Goal: Information Seeking & Learning: Learn about a topic

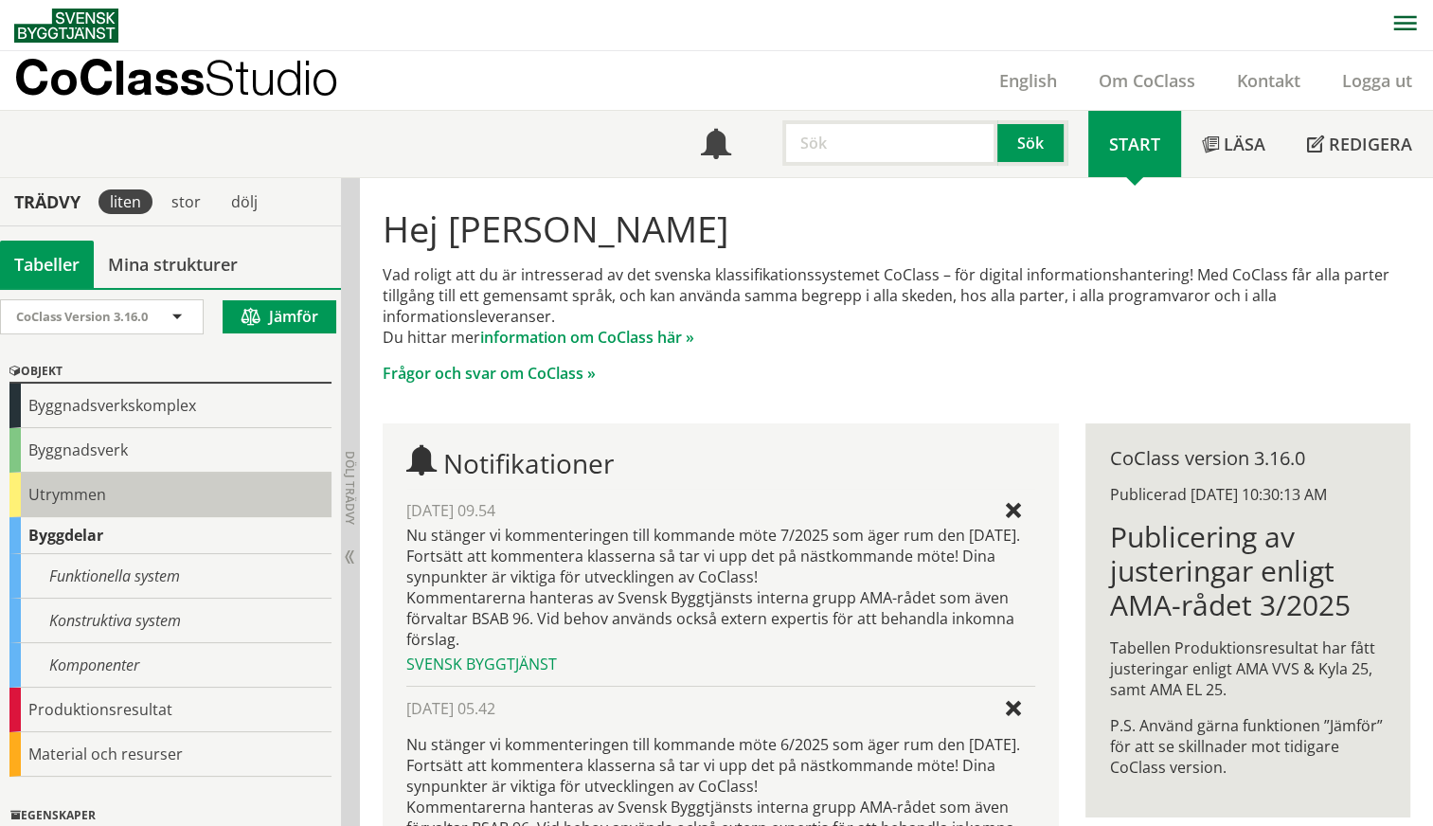
click at [46, 486] on div "Utrymmen" at bounding box center [170, 494] width 322 height 45
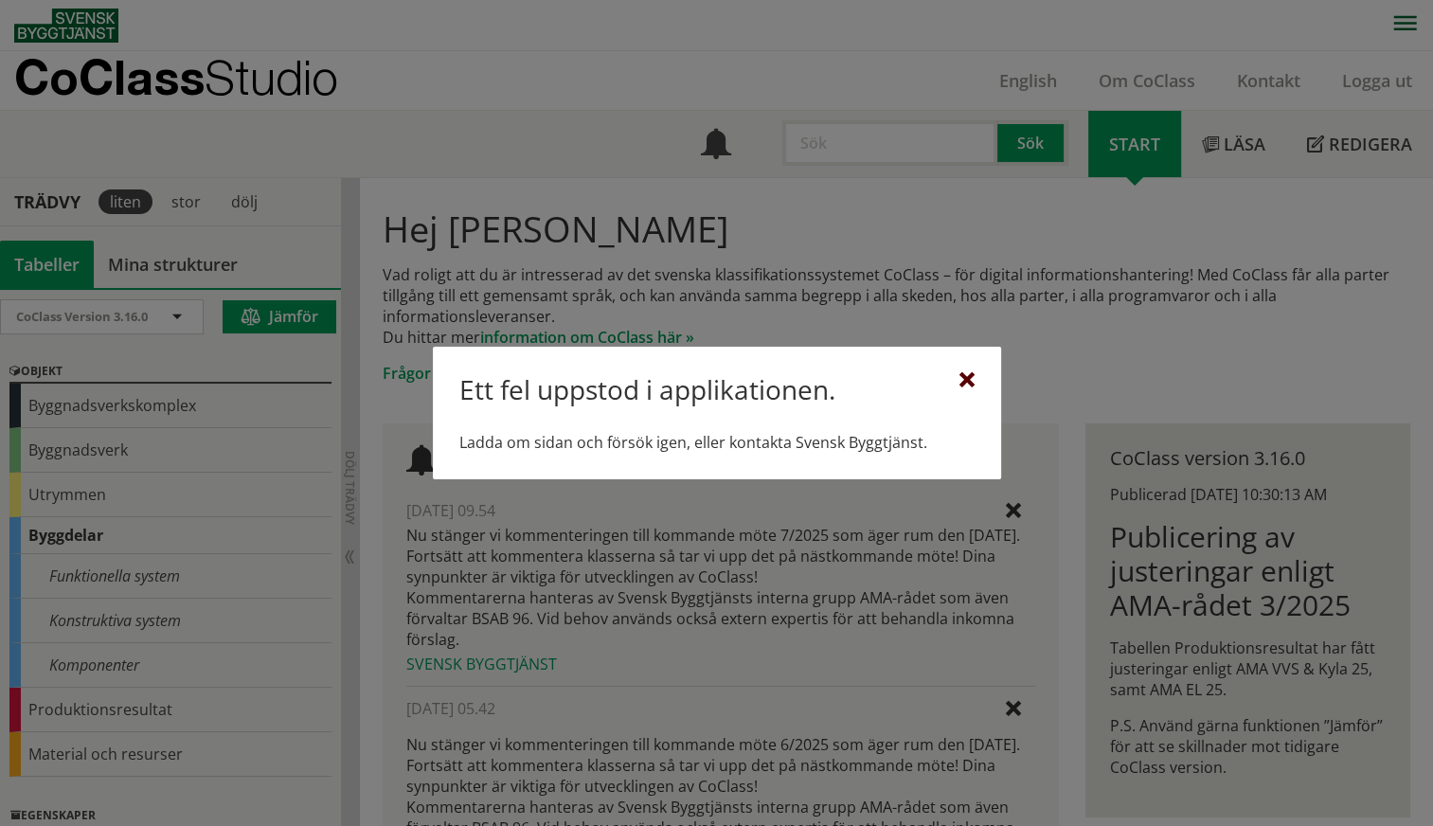
click at [966, 373] on div at bounding box center [966, 380] width 15 height 15
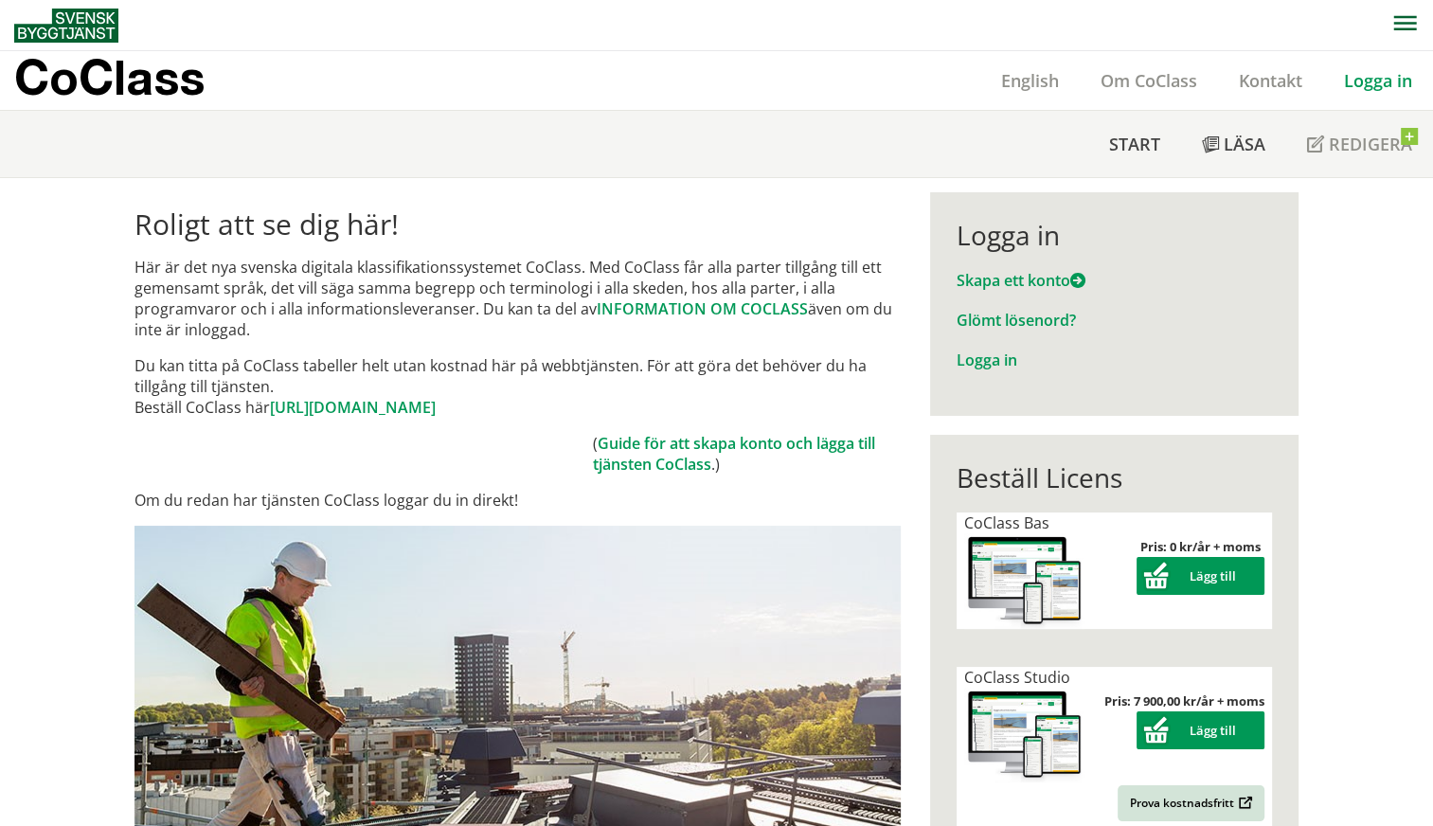
click at [1369, 84] on link "Logga in" at bounding box center [1378, 80] width 110 height 23
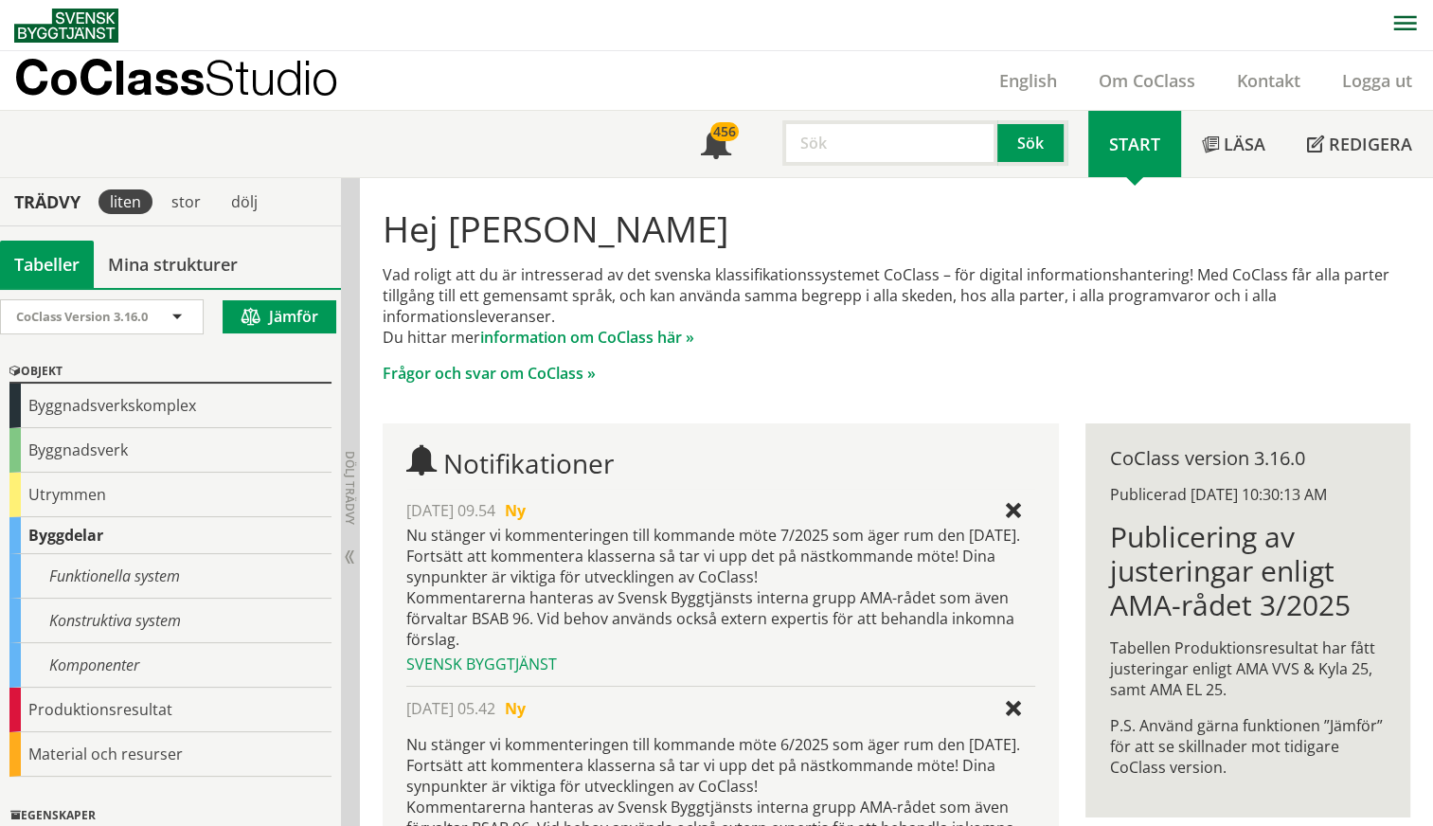
click at [860, 150] on input "text" at bounding box center [889, 142] width 215 height 45
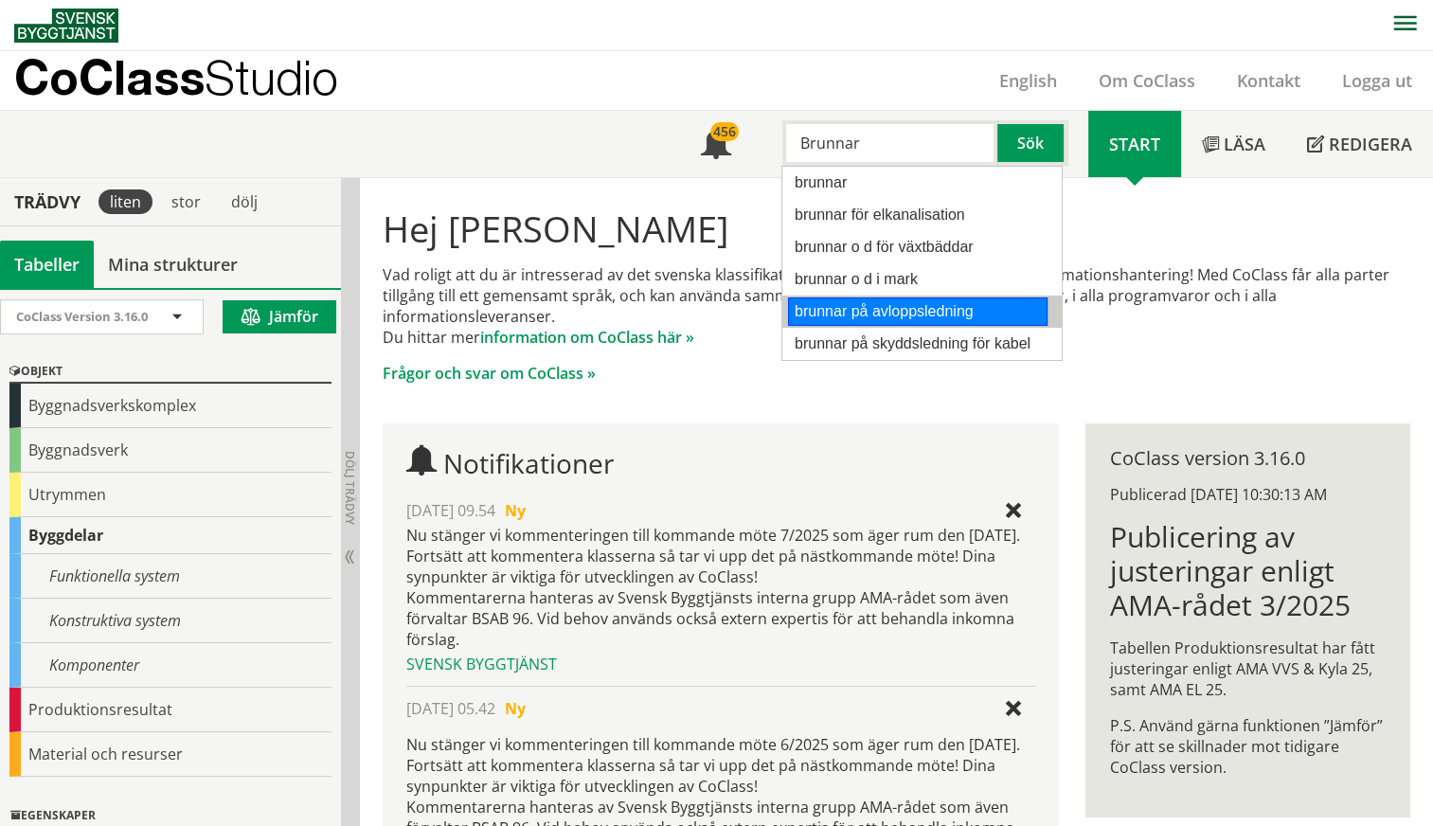
click at [864, 311] on div "brunnar på avloppsledning" at bounding box center [917, 311] width 259 height 28
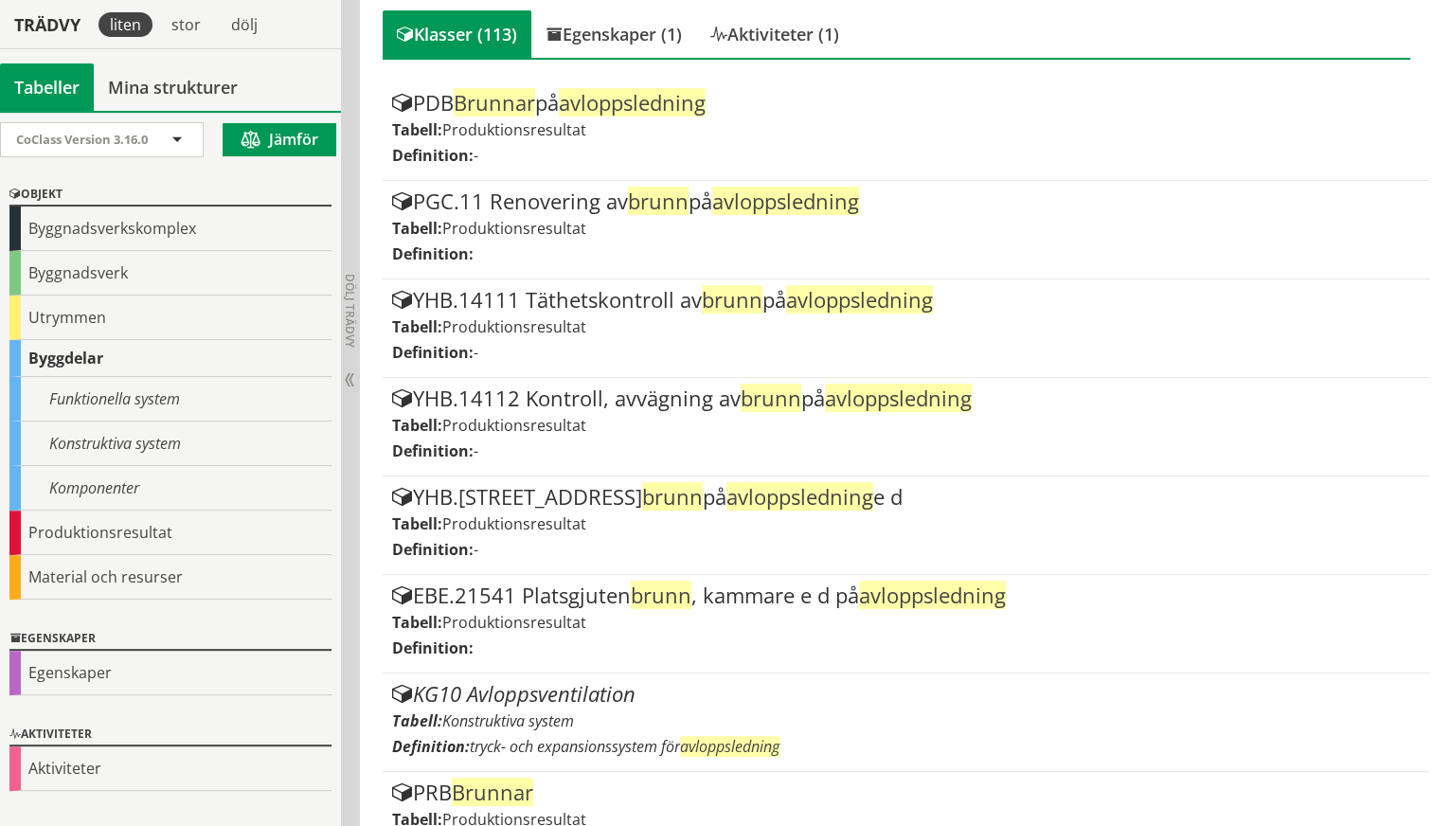
scroll to position [411, 0]
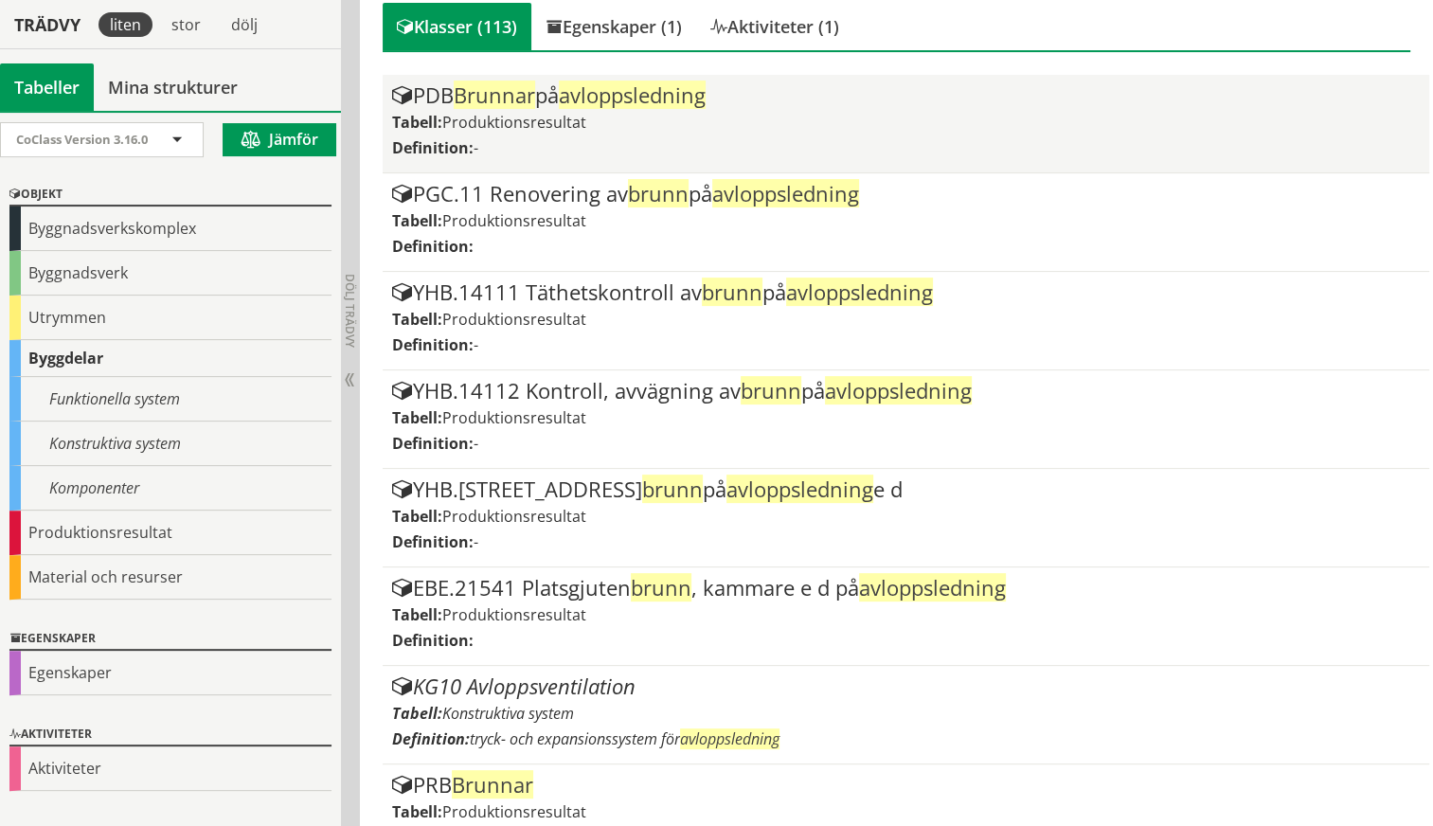
type input "brunnar på avloppsledning"
click at [625, 92] on span "avloppsledning" at bounding box center [632, 94] width 147 height 28
click at [445, 91] on div "PDB Brunnar på avloppsledning" at bounding box center [906, 95] width 1028 height 23
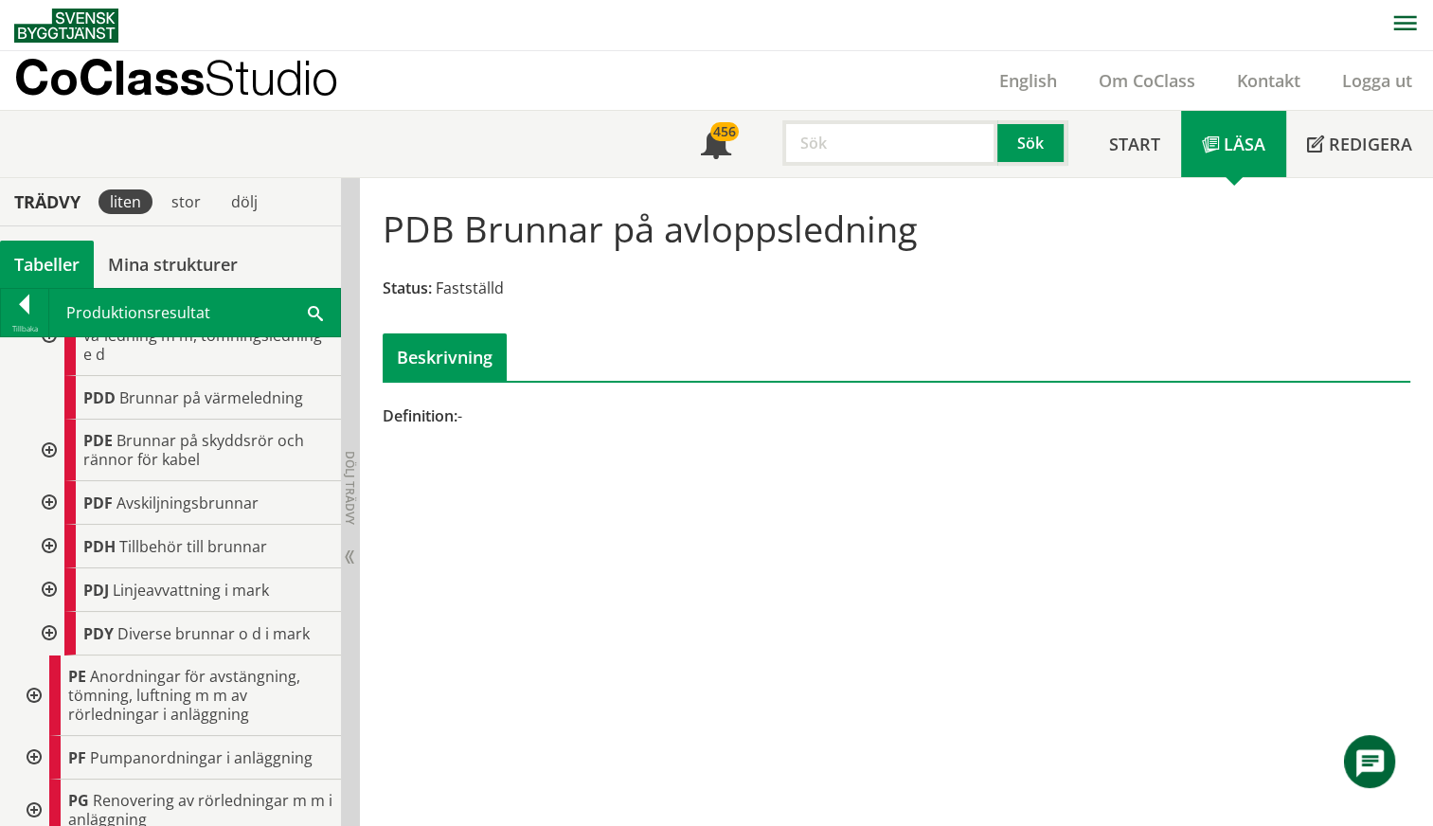
scroll to position [1465, 0]
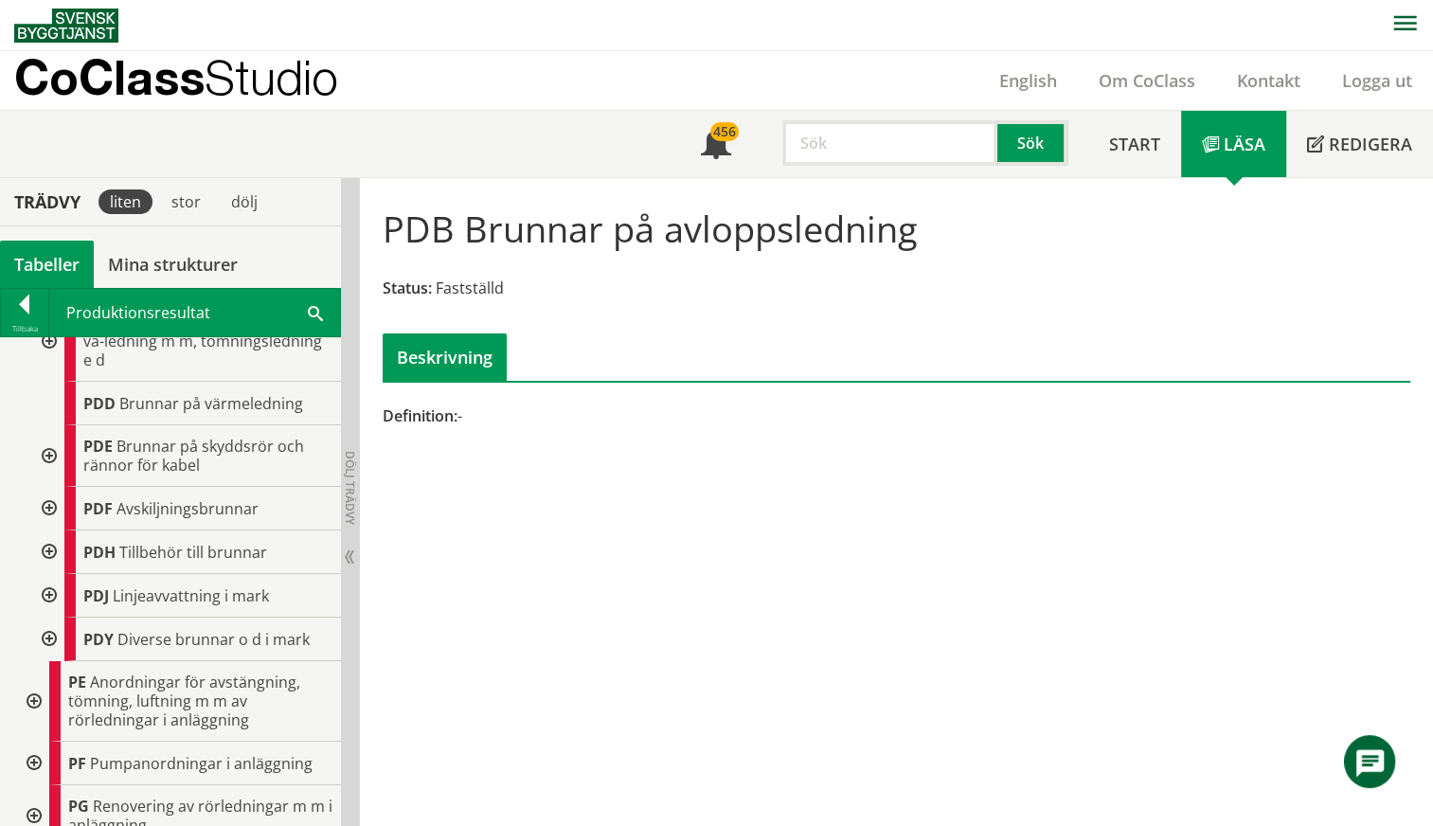
click at [830, 151] on input "text" at bounding box center [889, 142] width 215 height 45
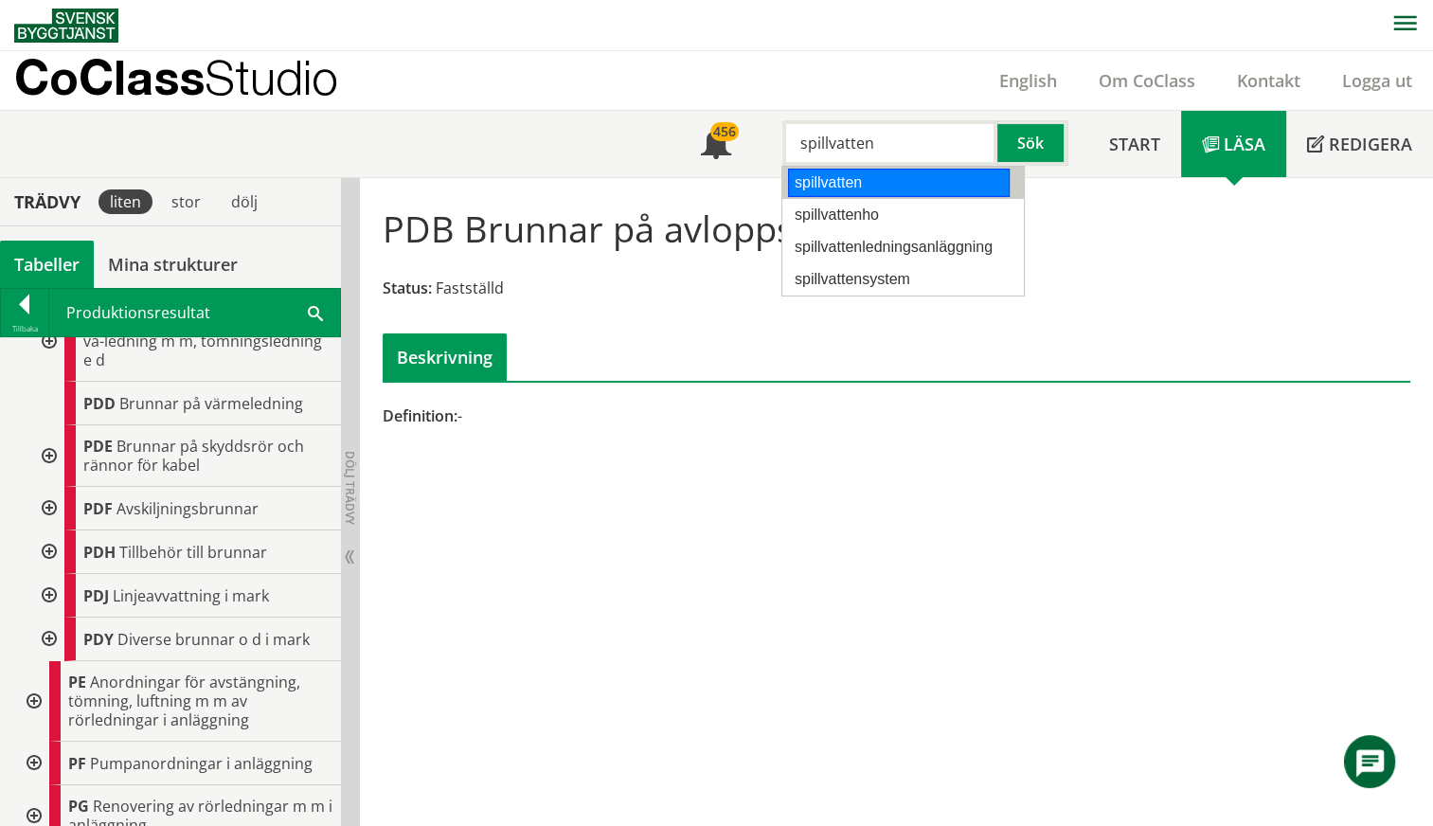
click at [848, 181] on div "spillvatten" at bounding box center [899, 183] width 222 height 28
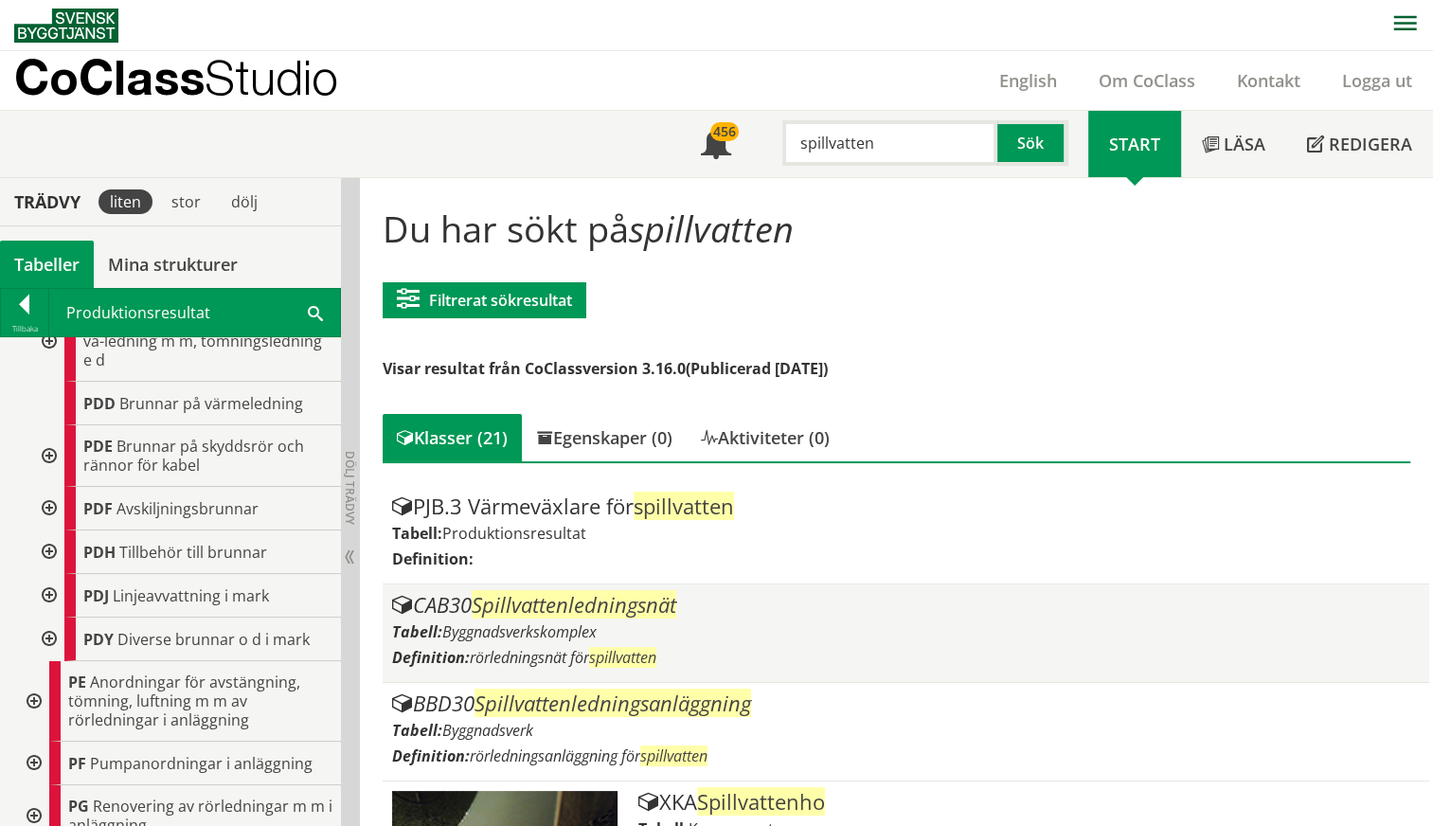
type input "spillvatten"
click at [622, 614] on span "Spillvattenledningsnät" at bounding box center [574, 604] width 205 height 28
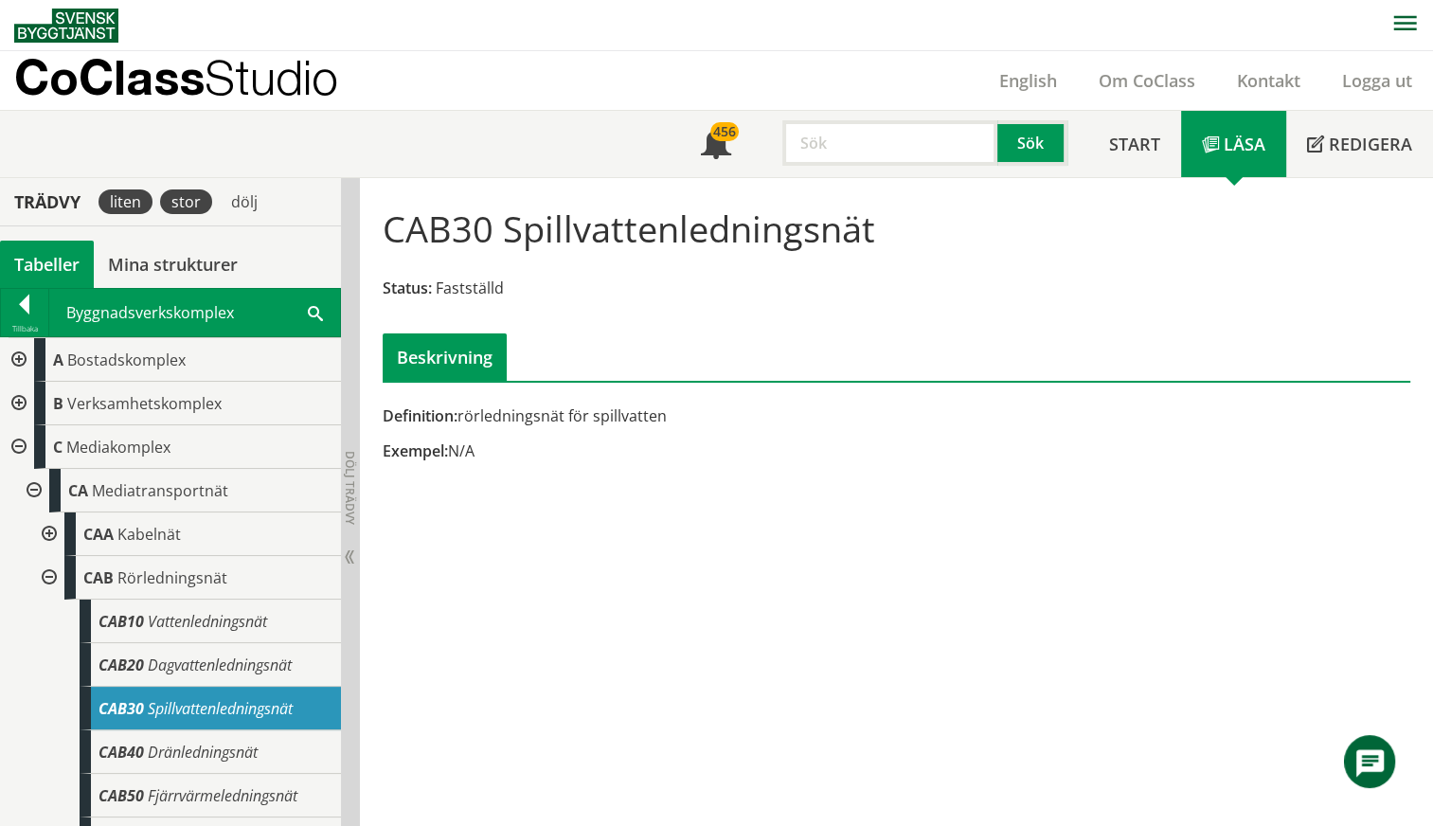
click at [184, 201] on div "stor" at bounding box center [186, 201] width 52 height 25
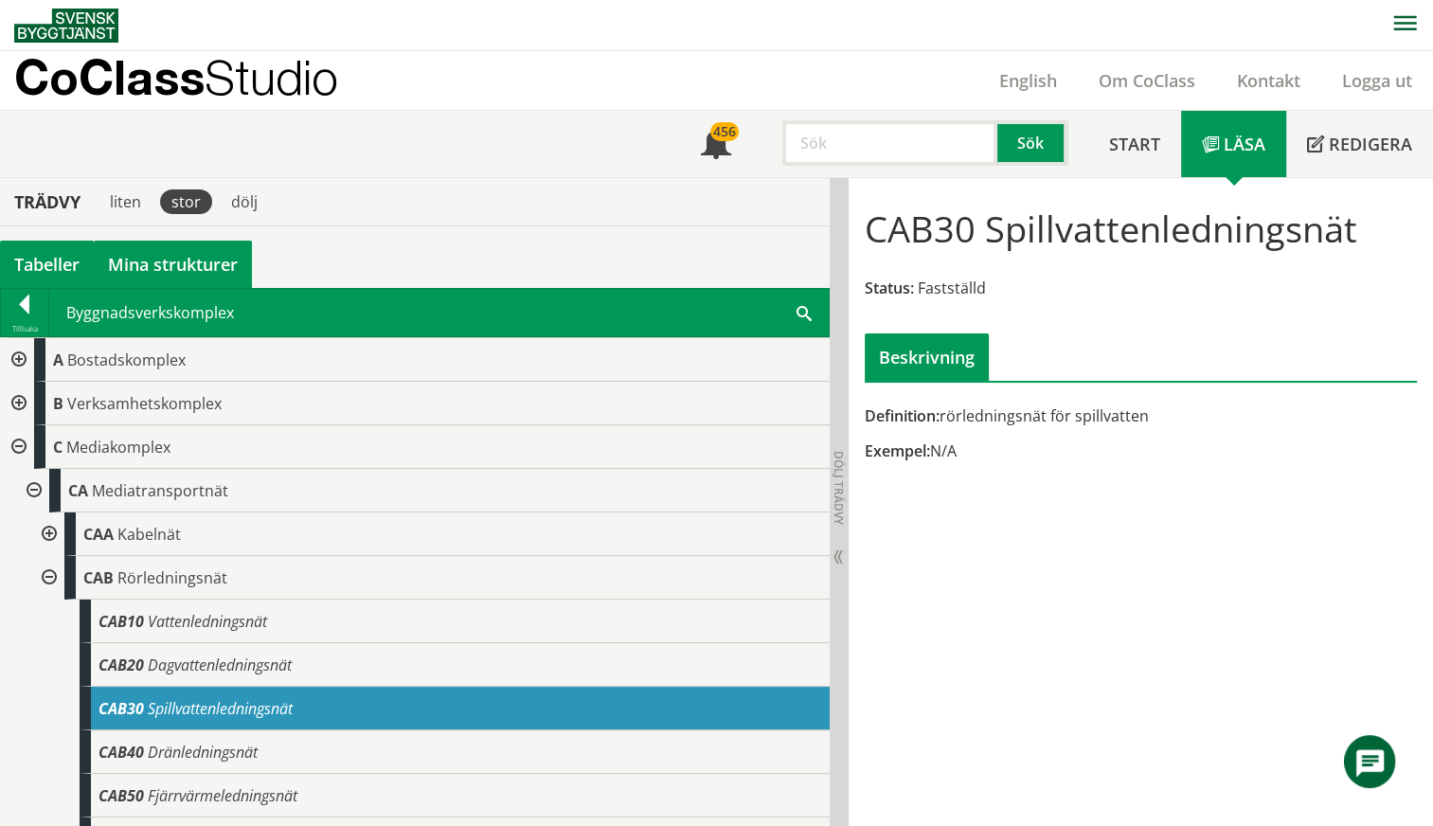
click at [133, 256] on link "Mina strukturer" at bounding box center [173, 263] width 158 height 47
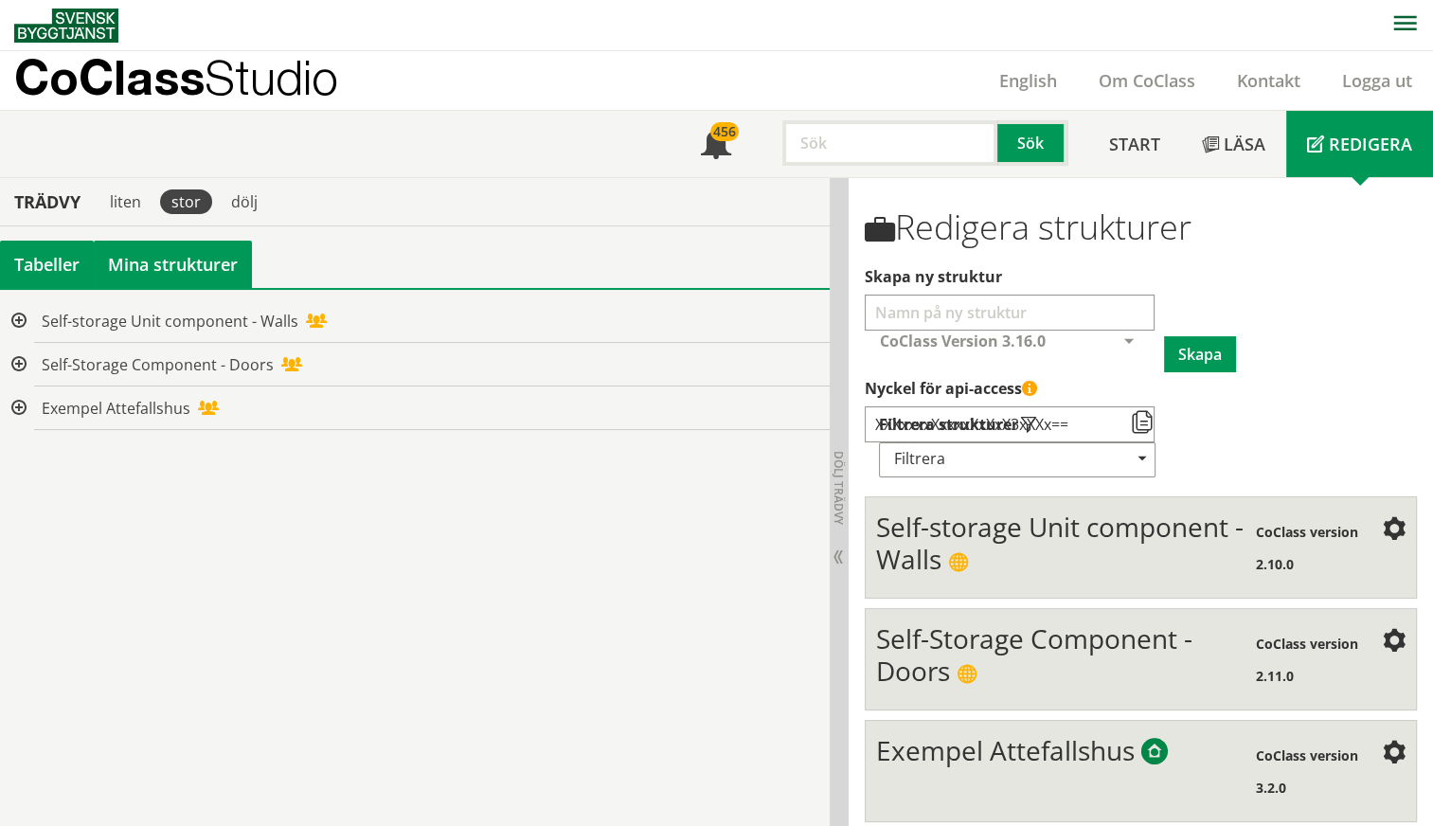
click at [30, 269] on div "Tabeller" at bounding box center [47, 263] width 94 height 47
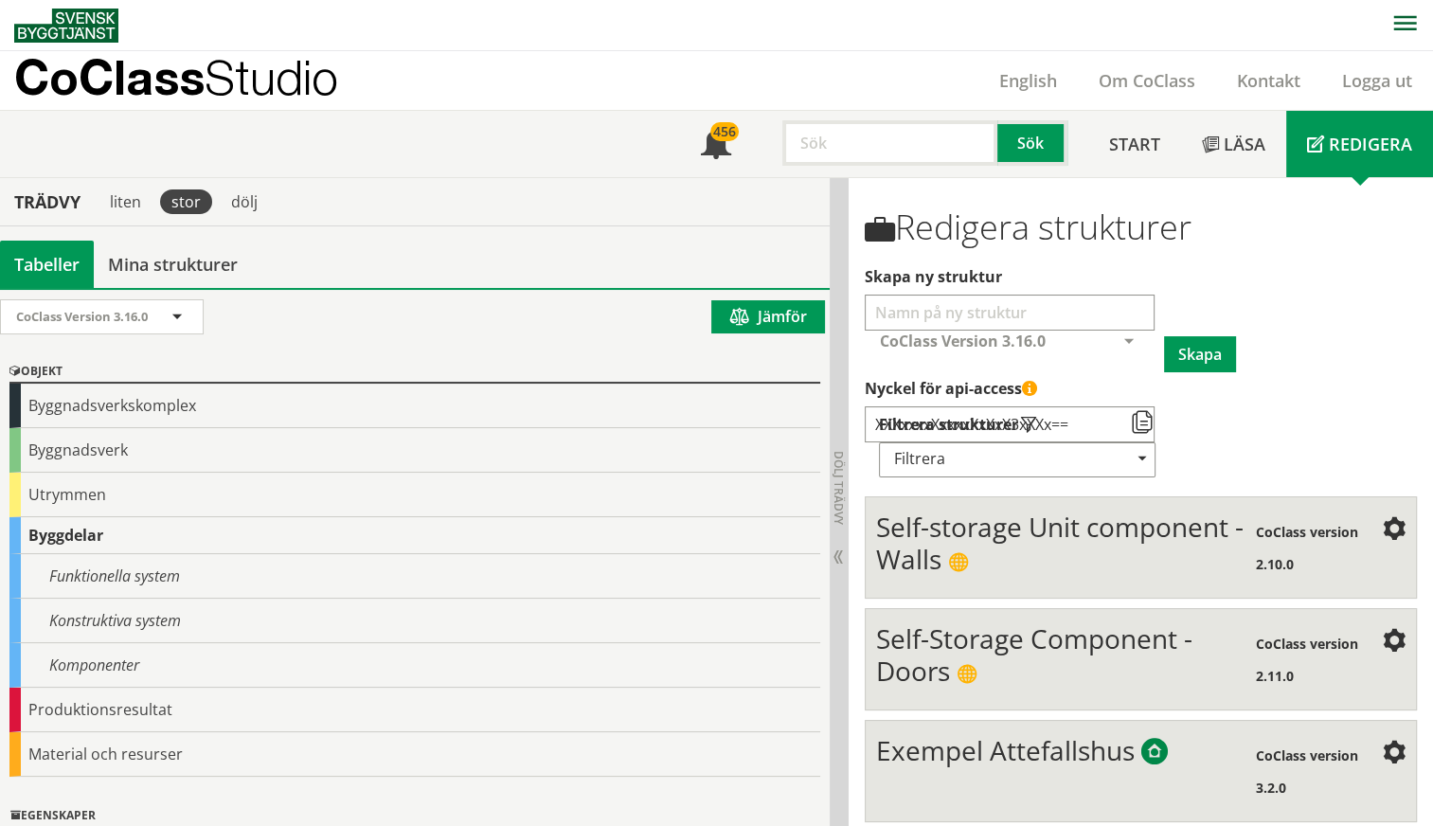
click at [934, 315] on input "Skapa ny struktur" at bounding box center [1009, 312] width 290 height 36
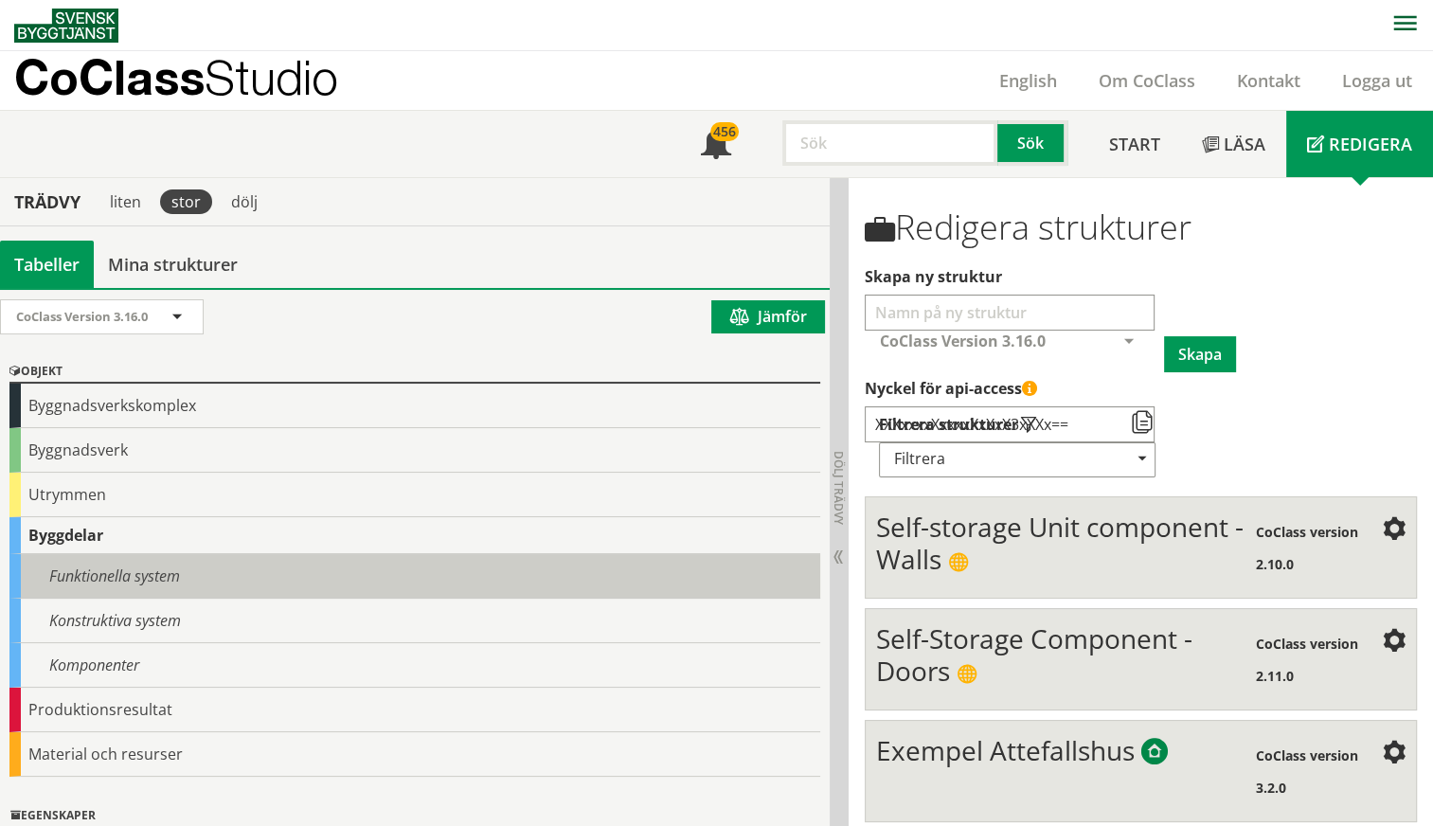
click at [630, 585] on div "Funktionella system" at bounding box center [414, 576] width 810 height 45
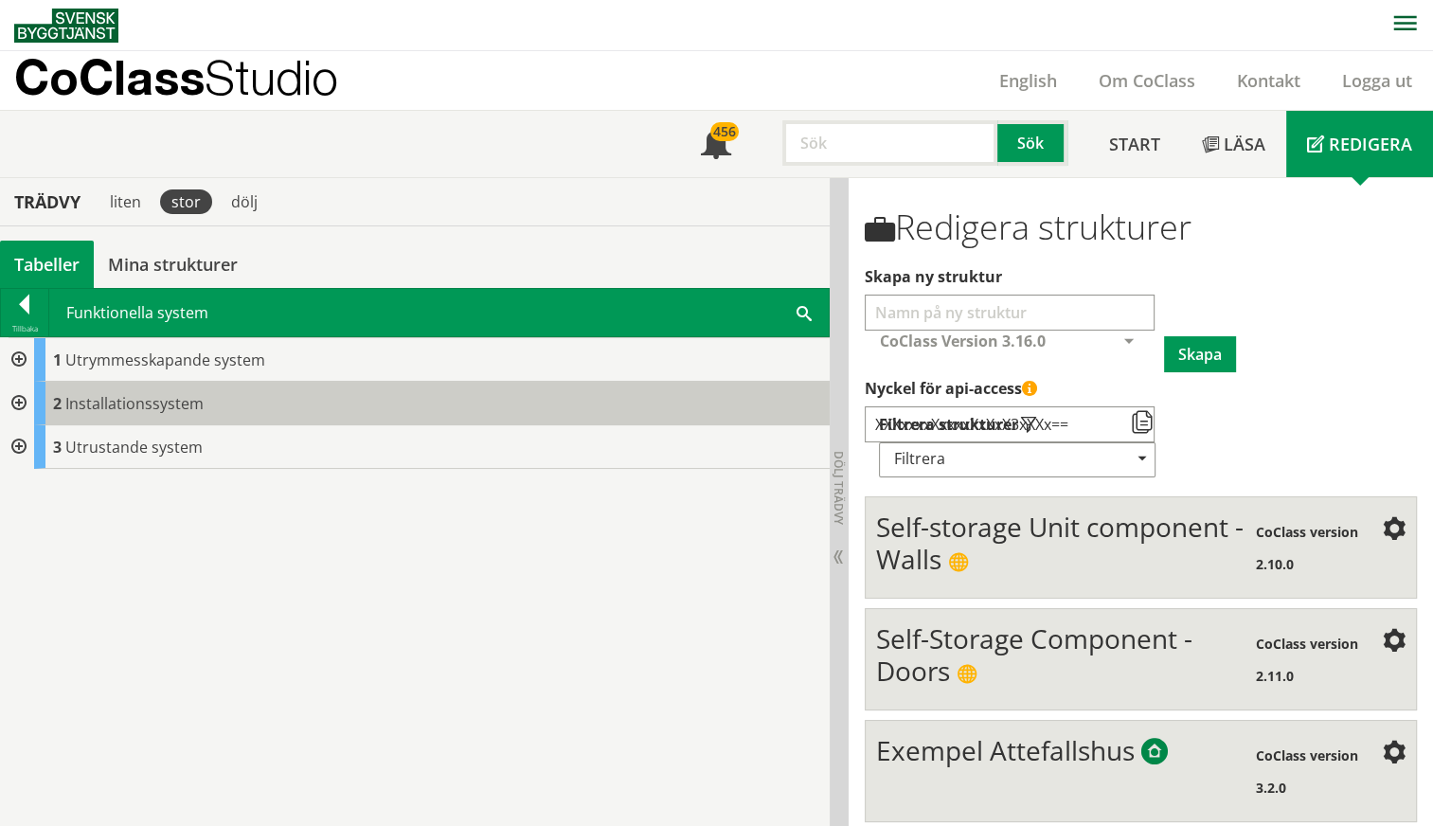
click at [471, 405] on div "2 Installationssystem" at bounding box center [431, 404] width 795 height 44
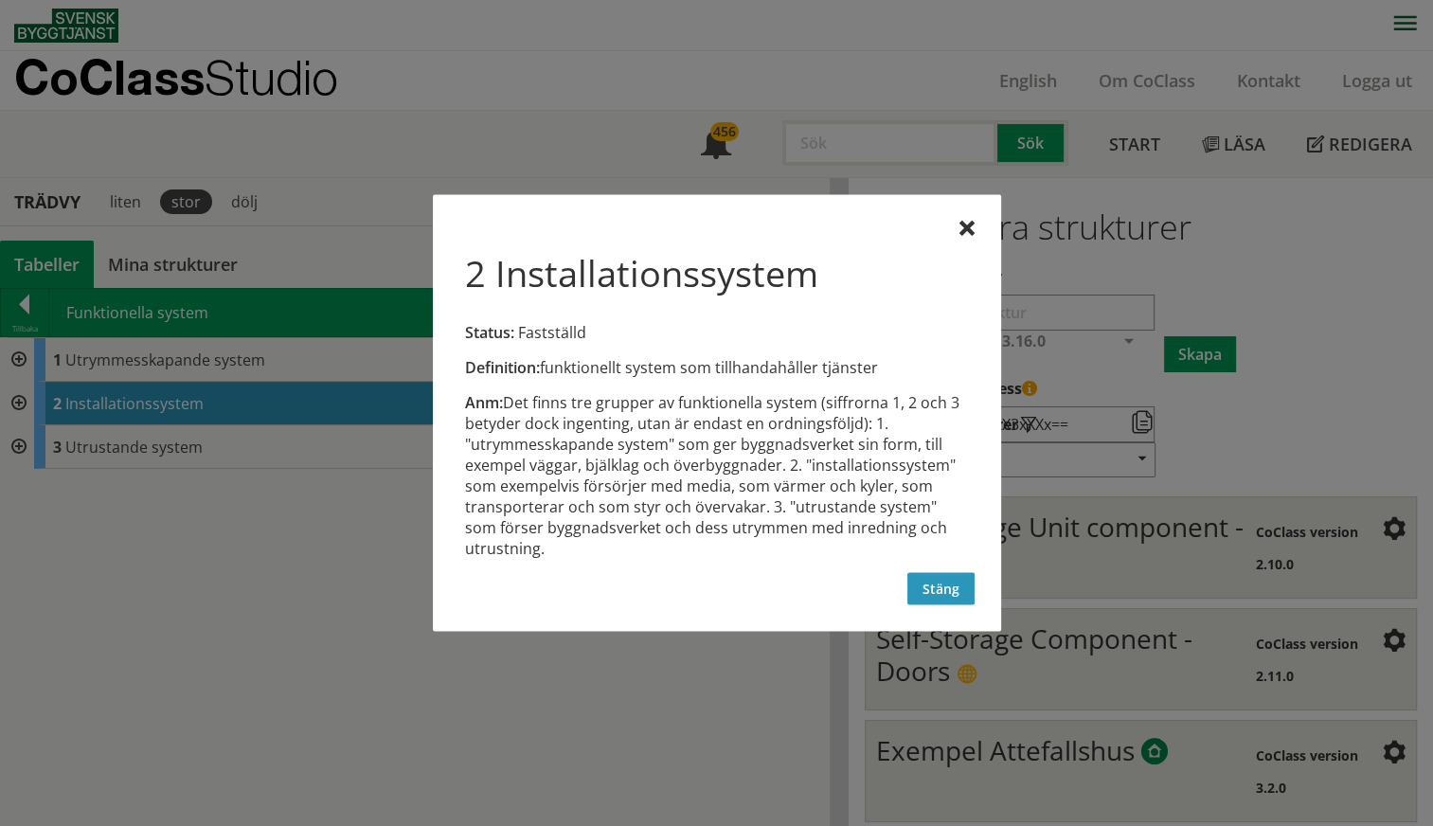
click at [959, 582] on button "Stäng" at bounding box center [940, 589] width 67 height 32
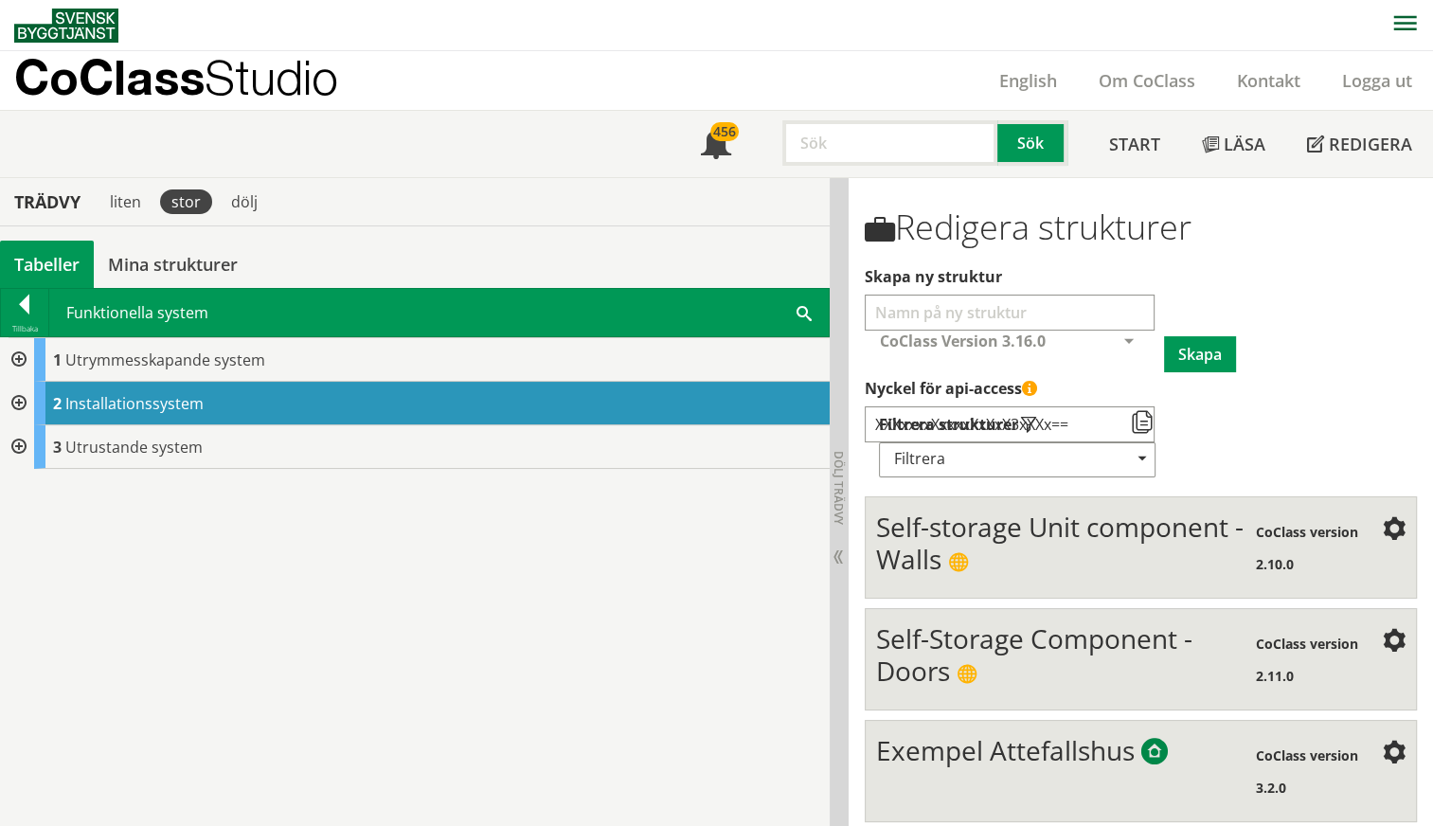
click at [19, 400] on div at bounding box center [17, 404] width 34 height 44
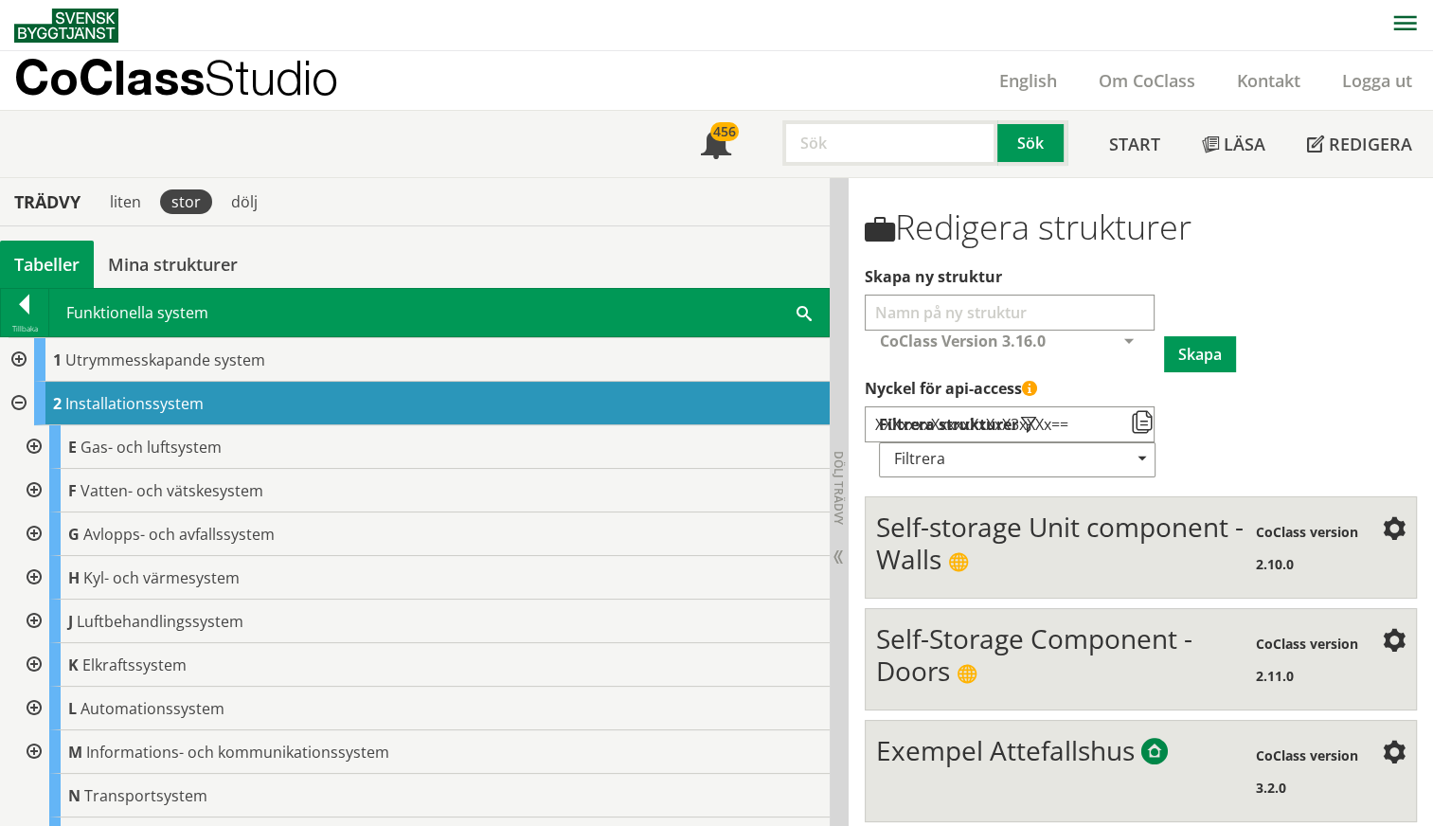
click at [32, 491] on div at bounding box center [32, 491] width 34 height 44
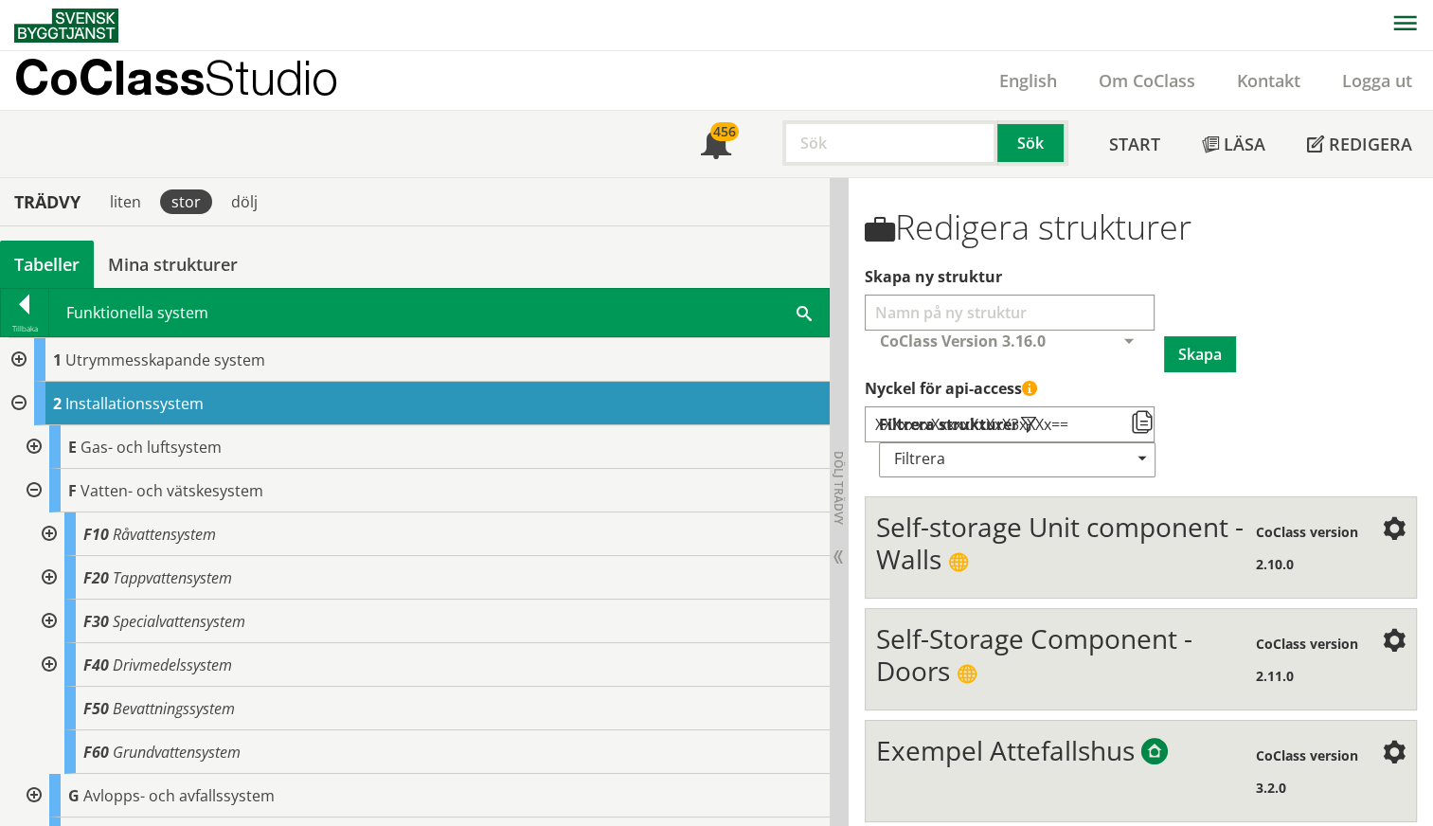
click at [45, 577] on div at bounding box center [47, 578] width 34 height 44
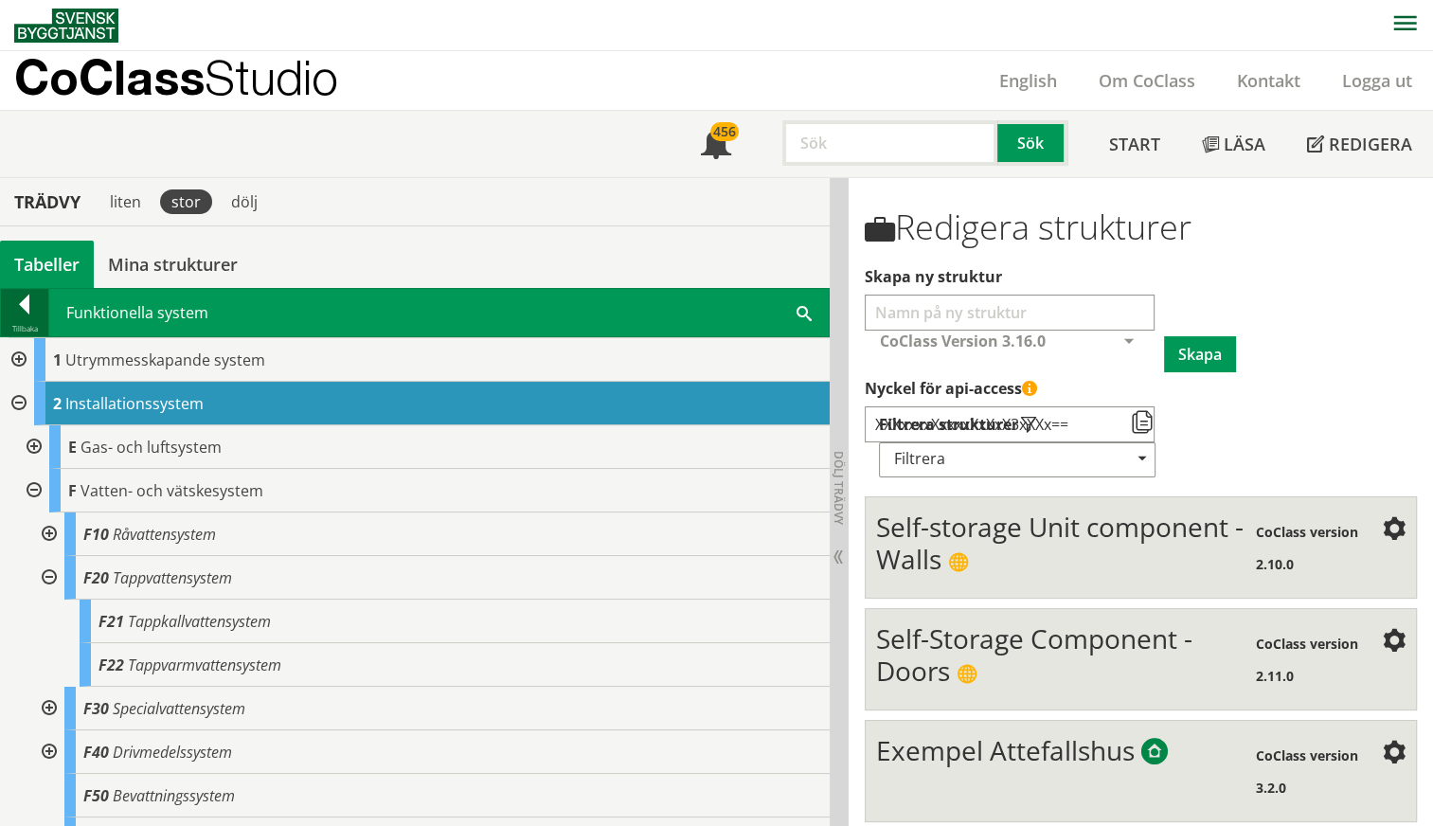
click at [19, 307] on div at bounding box center [24, 307] width 47 height 27
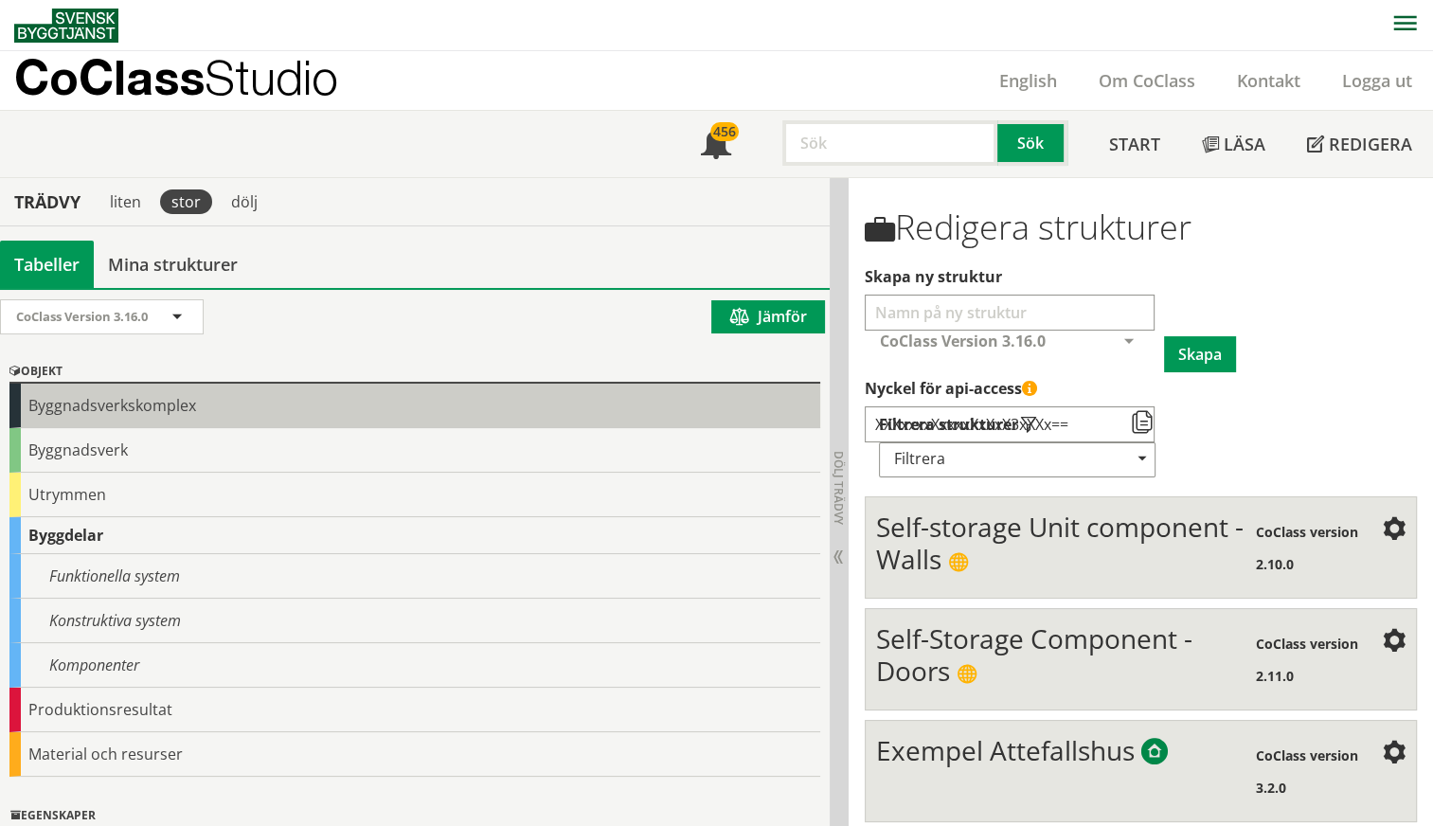
click at [53, 400] on div "Byggnadsverkskomplex" at bounding box center [414, 405] width 810 height 45
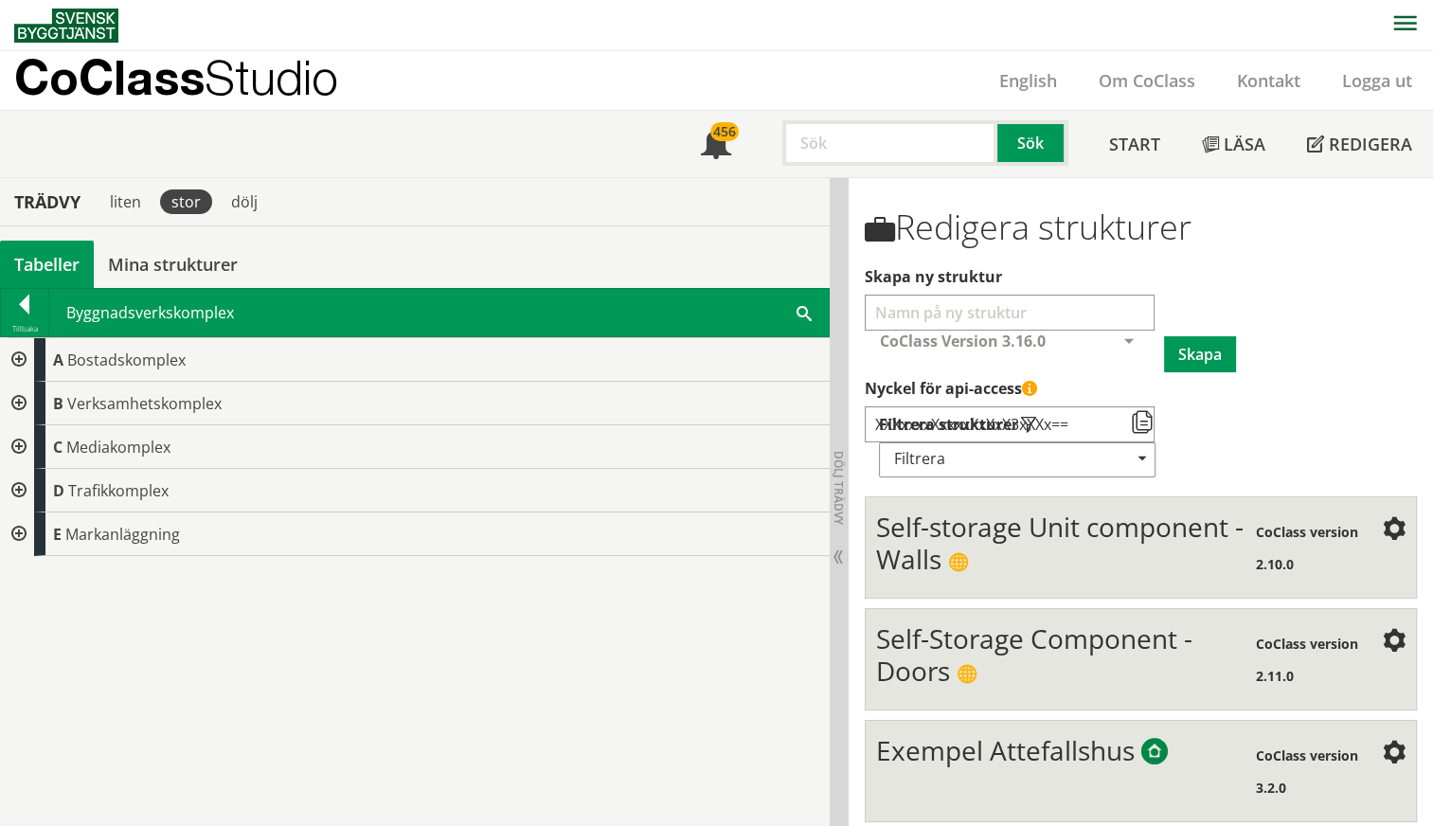
click at [11, 439] on div at bounding box center [17, 447] width 34 height 44
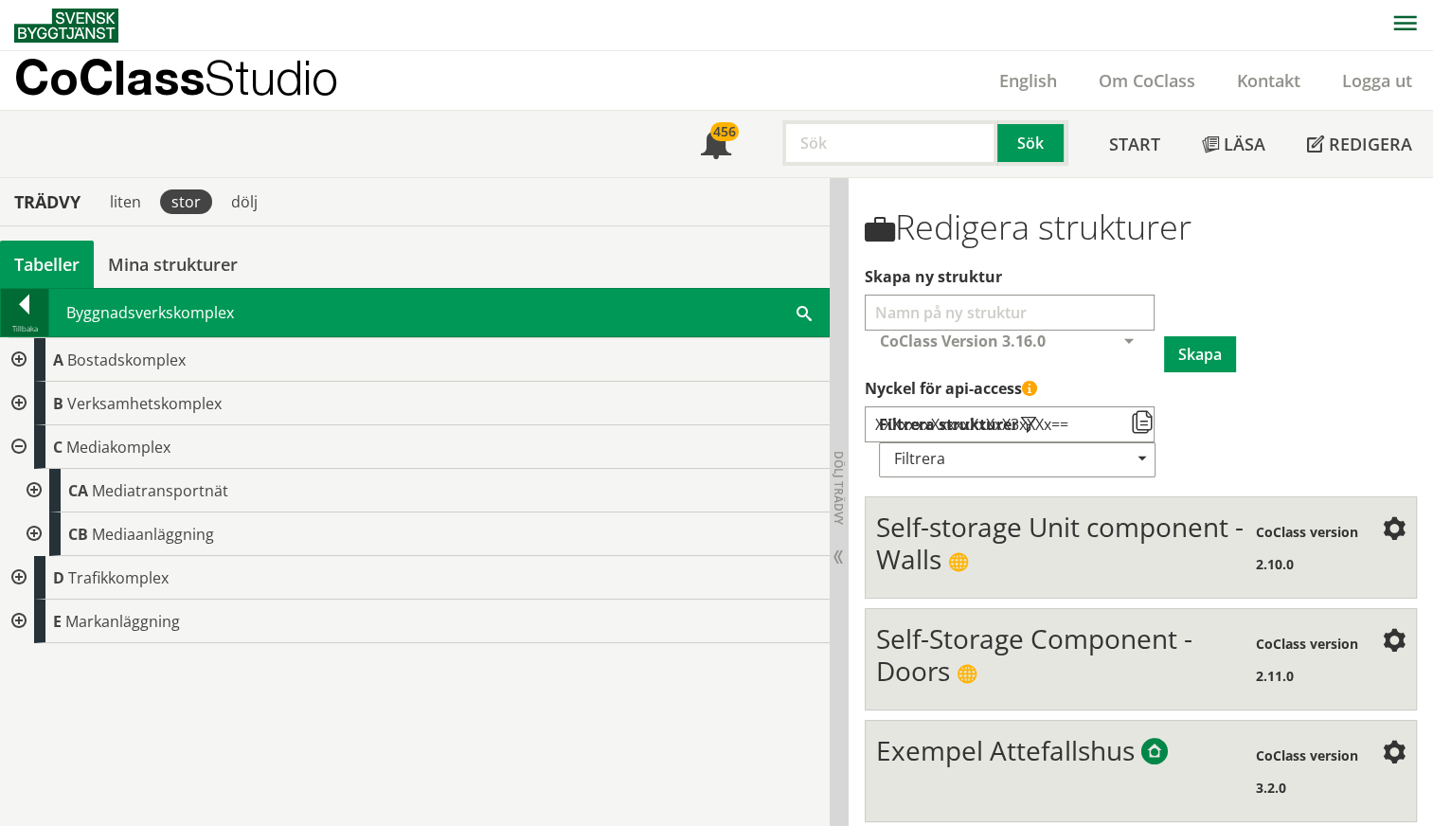
click at [15, 303] on div at bounding box center [24, 307] width 47 height 27
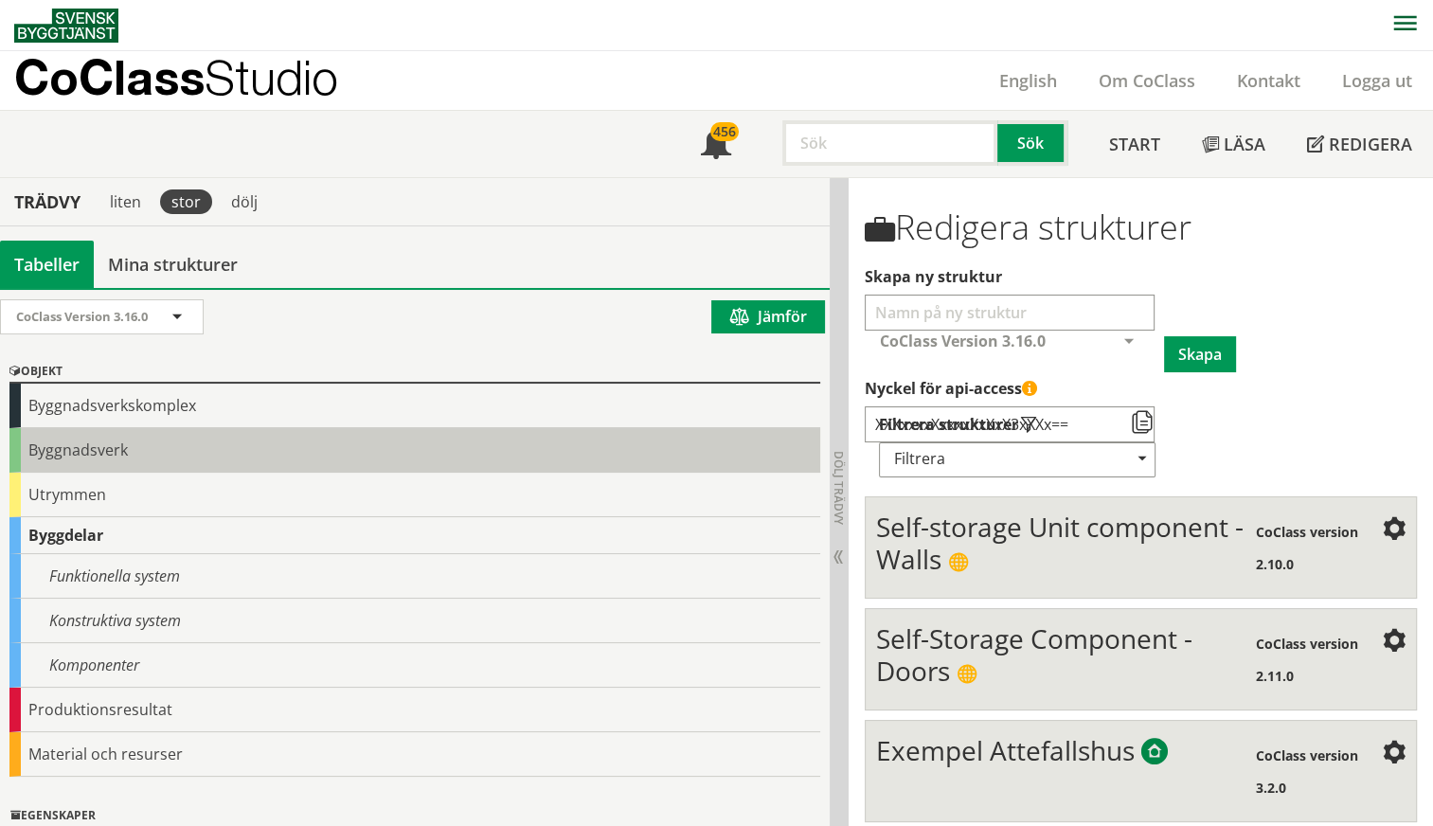
click at [41, 447] on div "Byggnadsverk" at bounding box center [414, 450] width 810 height 45
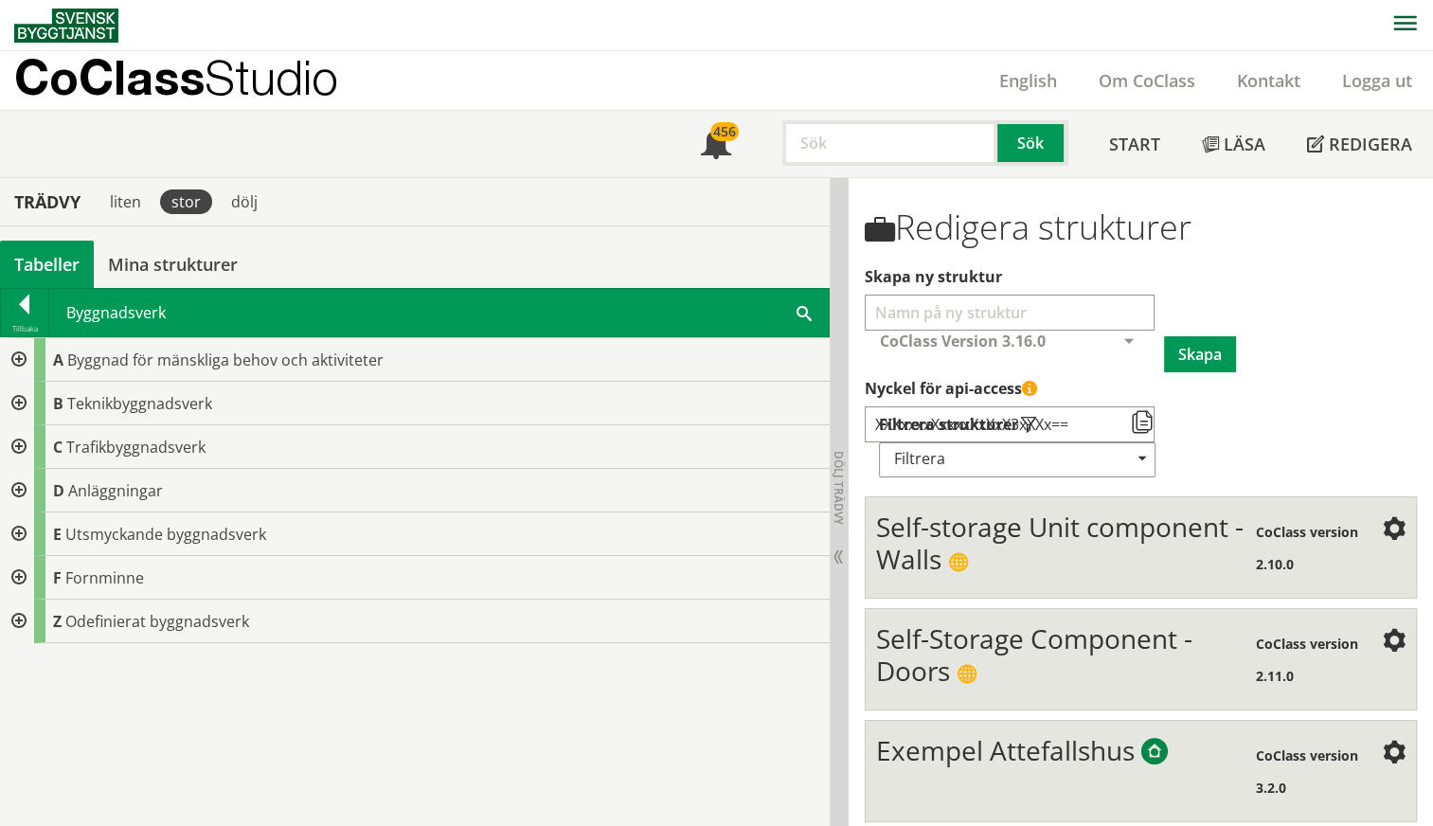
click at [17, 407] on div at bounding box center [17, 404] width 34 height 44
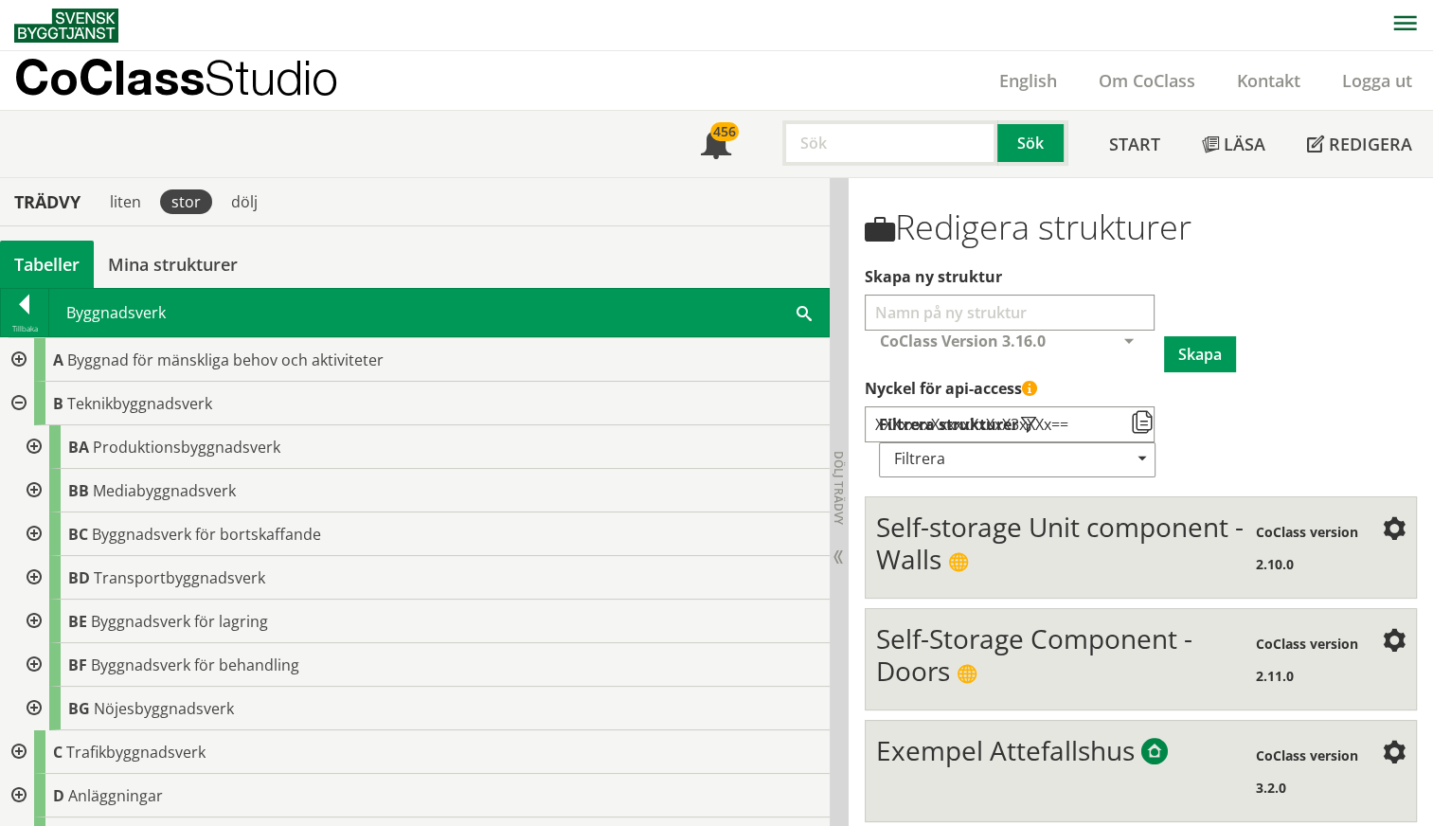
drag, startPoint x: 41, startPoint y: 447, endPoint x: 31, endPoint y: 445, distance: 9.7
click at [31, 445] on div at bounding box center [32, 447] width 34 height 44
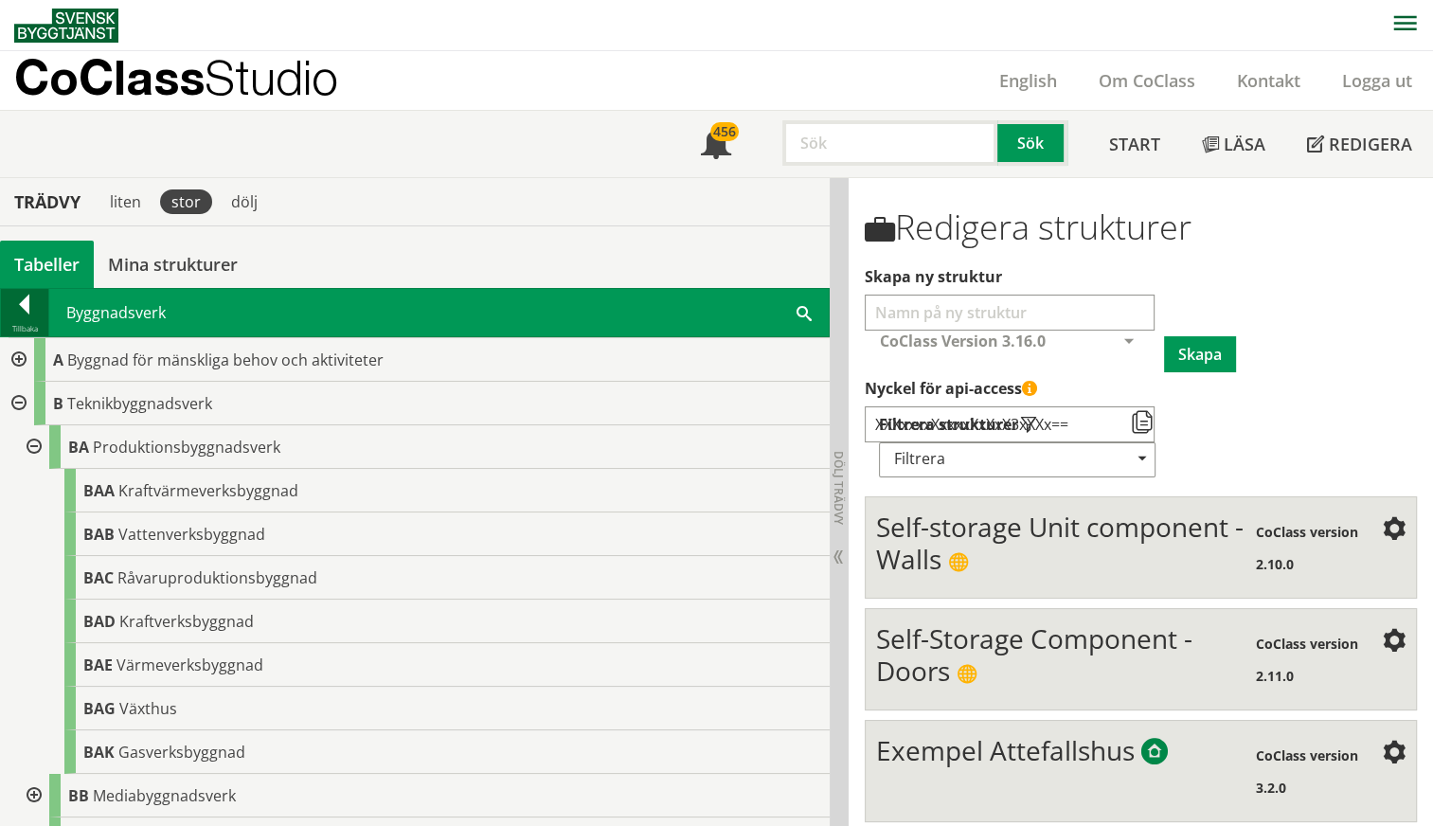
click at [25, 309] on div at bounding box center [24, 307] width 47 height 27
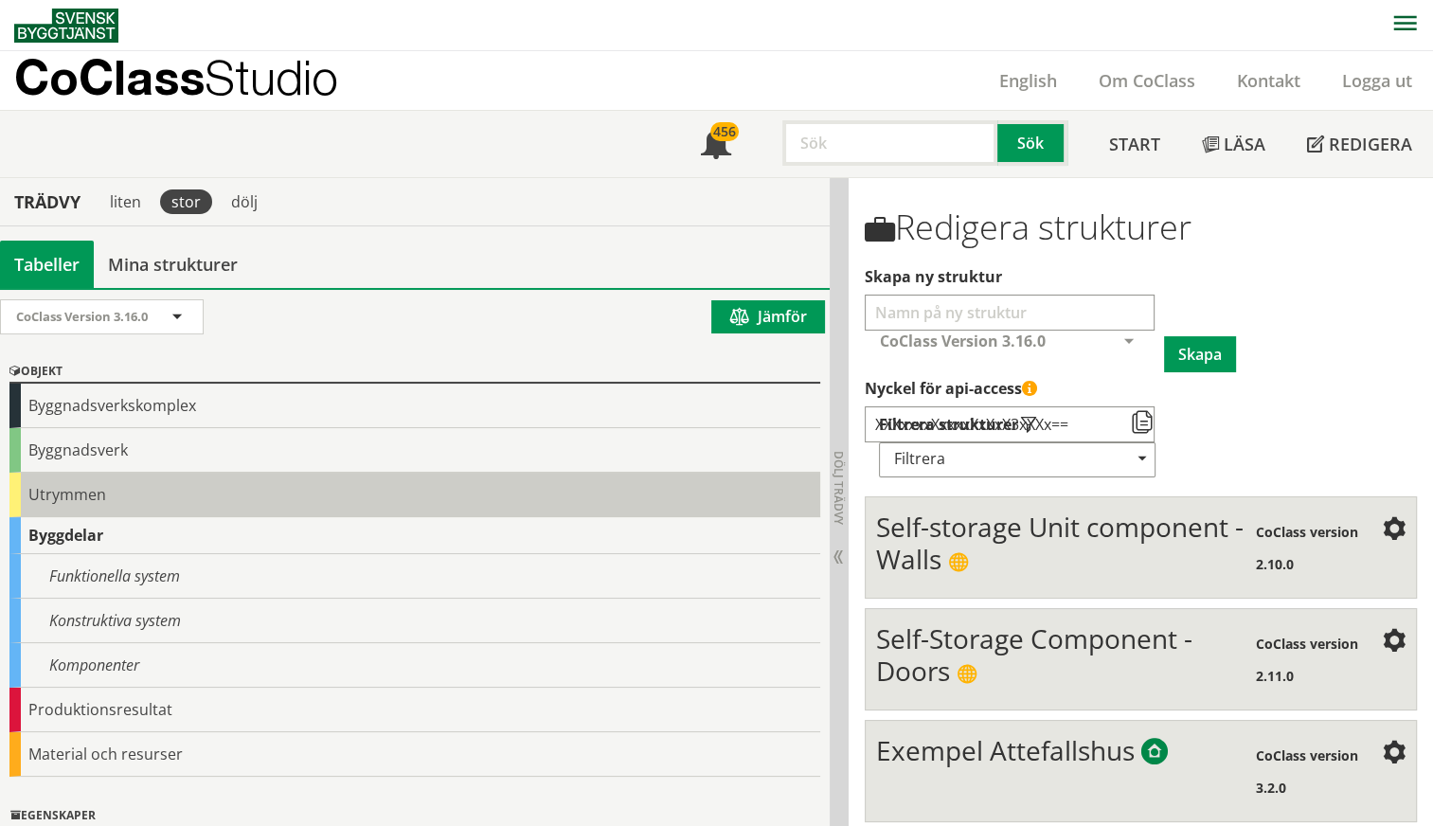
click at [23, 480] on div "Utrymmen" at bounding box center [414, 494] width 810 height 45
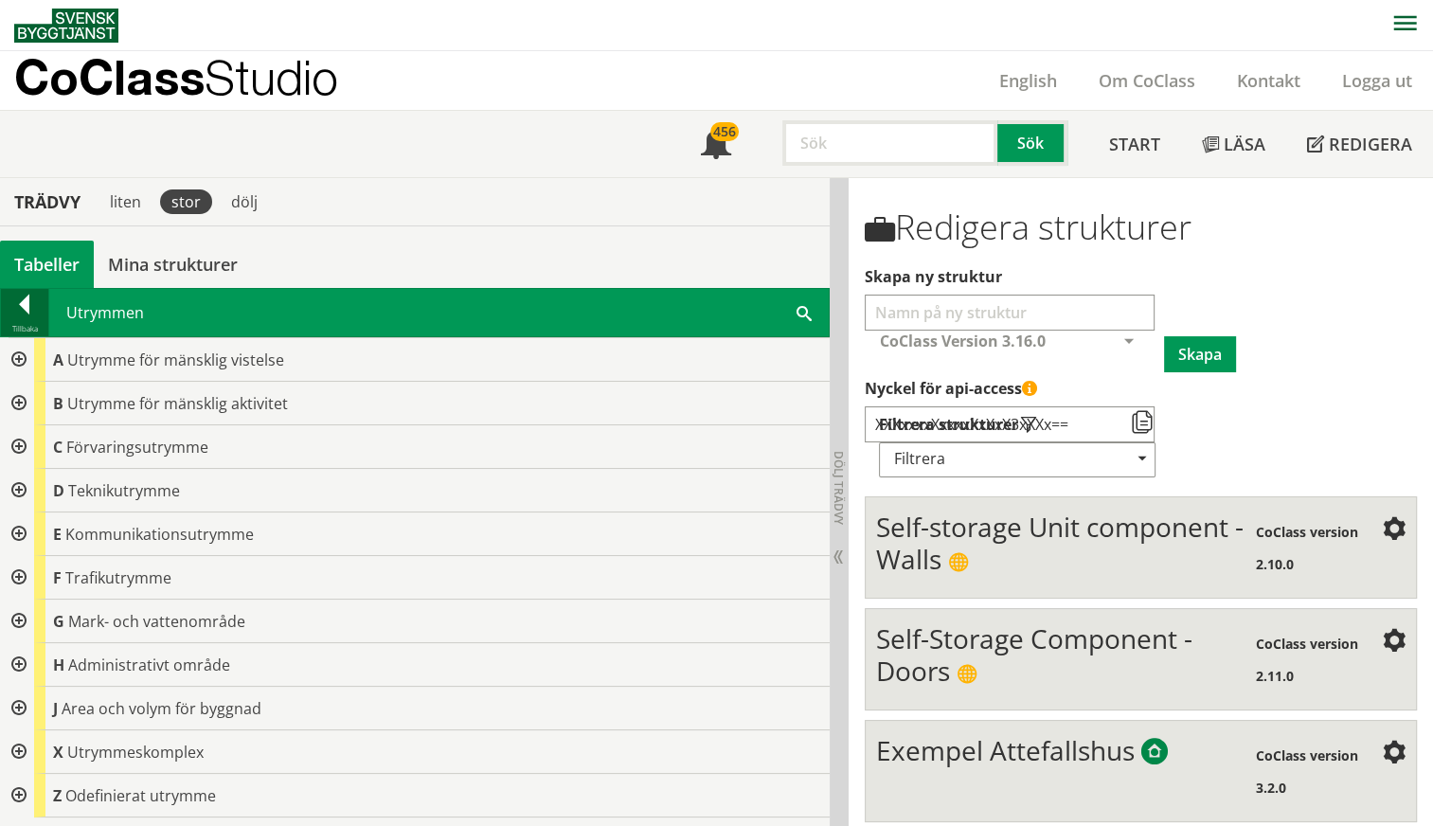
click at [19, 312] on div at bounding box center [24, 307] width 47 height 27
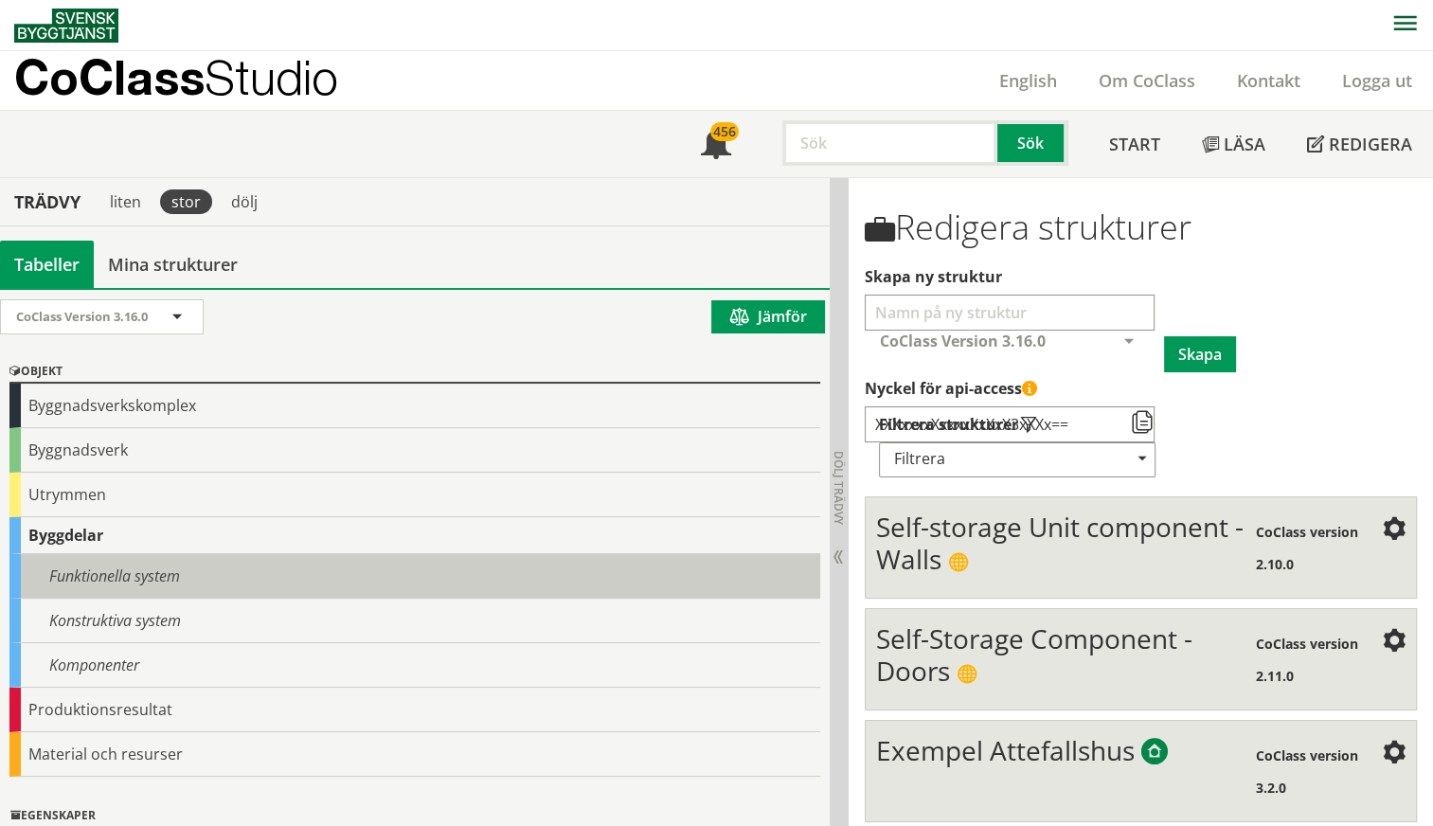
click at [76, 584] on div "Funktionella system" at bounding box center [414, 576] width 810 height 45
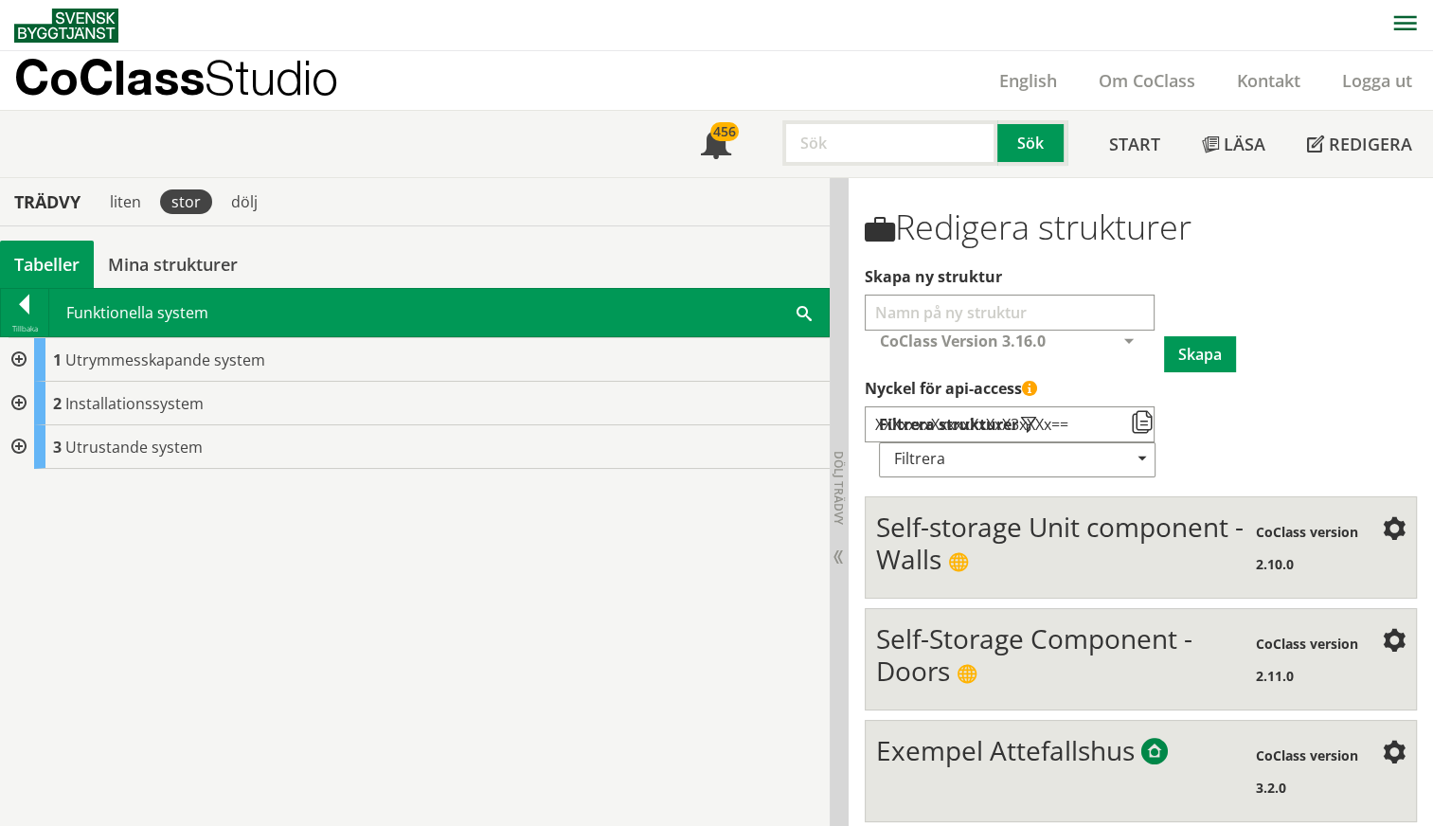
click at [14, 403] on div at bounding box center [17, 404] width 34 height 44
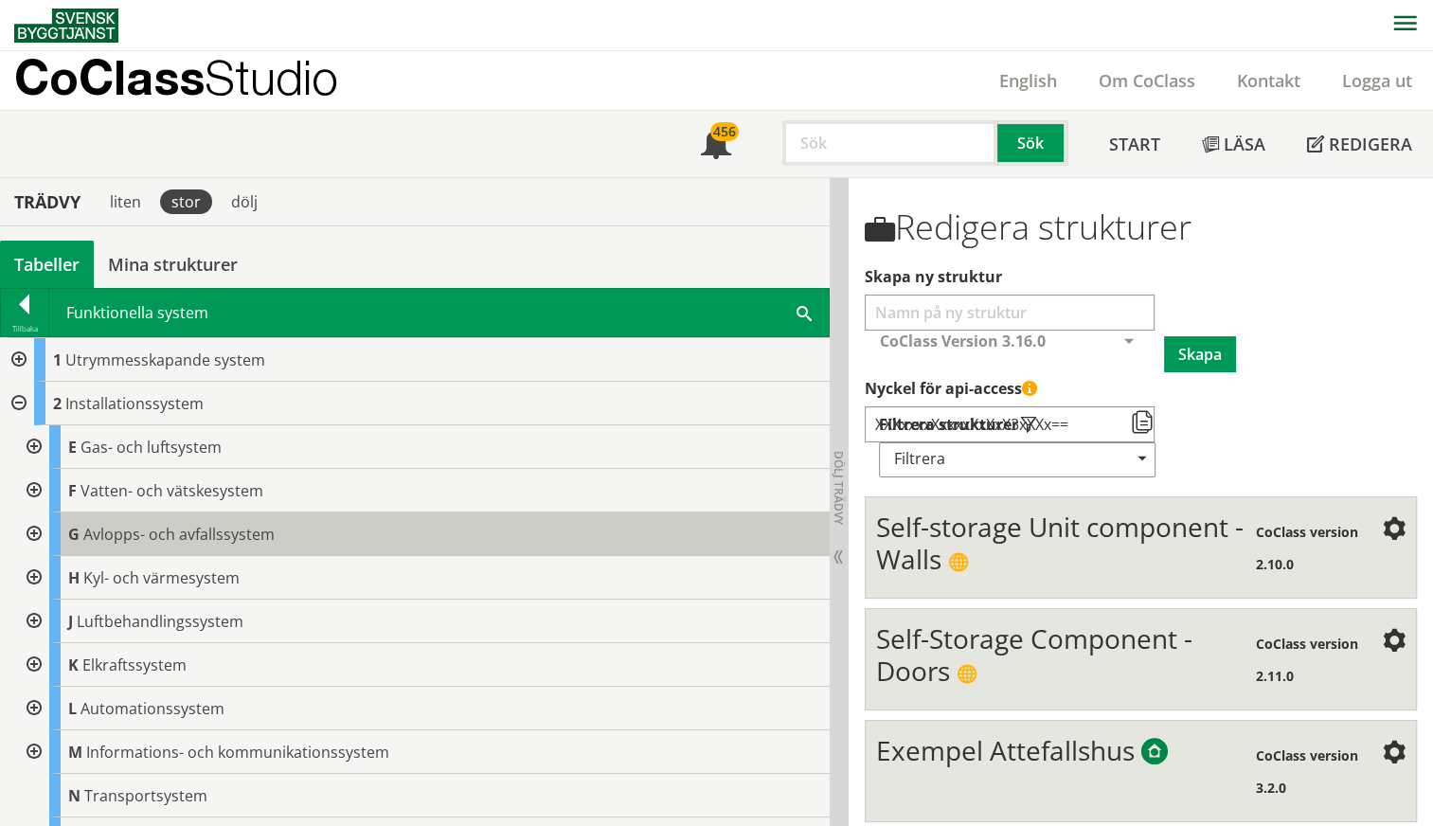
click at [141, 533] on span "Avlopps- och avfallssystem" at bounding box center [178, 534] width 191 height 21
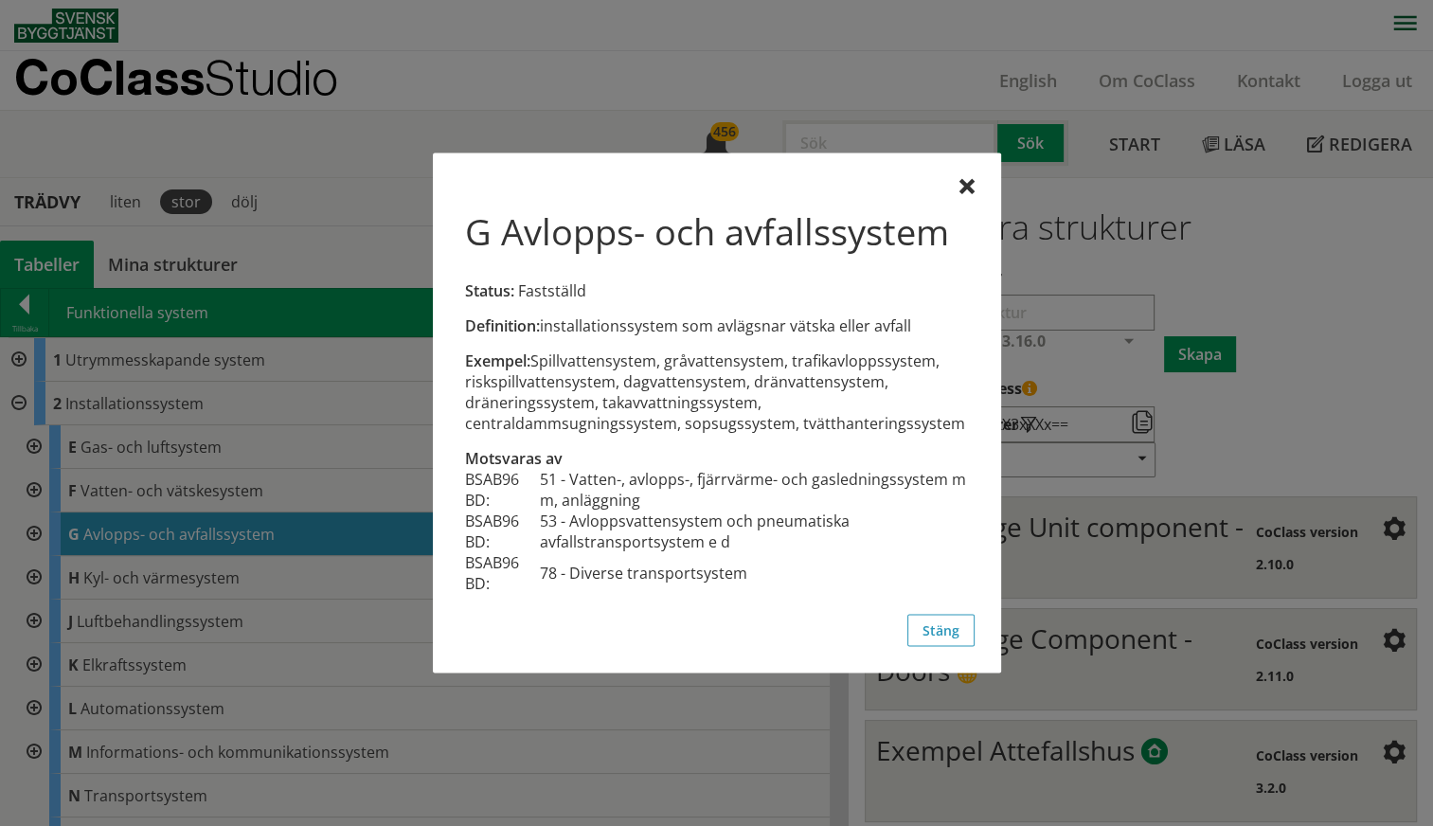
click at [34, 529] on div at bounding box center [716, 413] width 1433 height 826
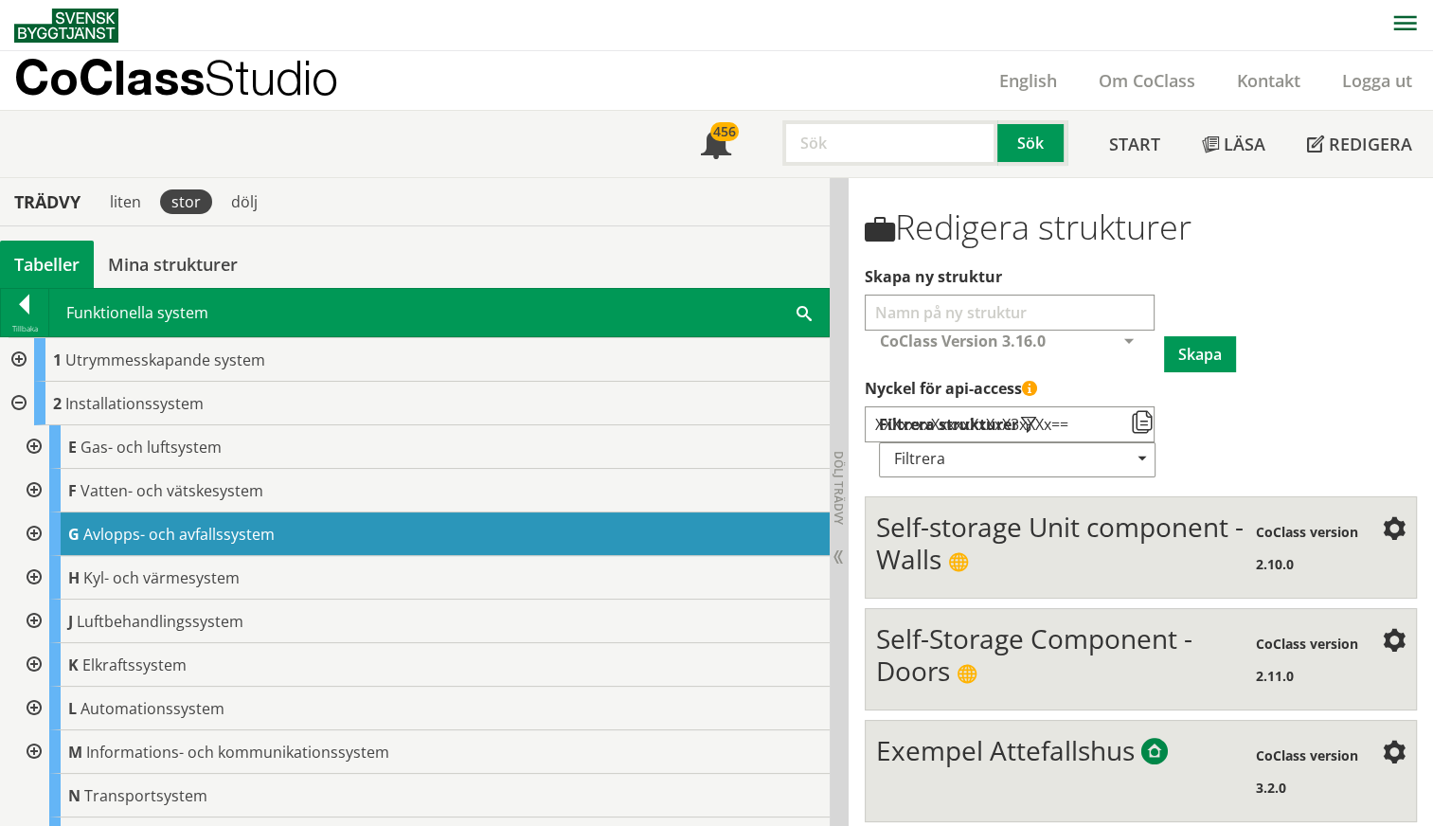
click at [34, 529] on div at bounding box center [32, 534] width 34 height 44
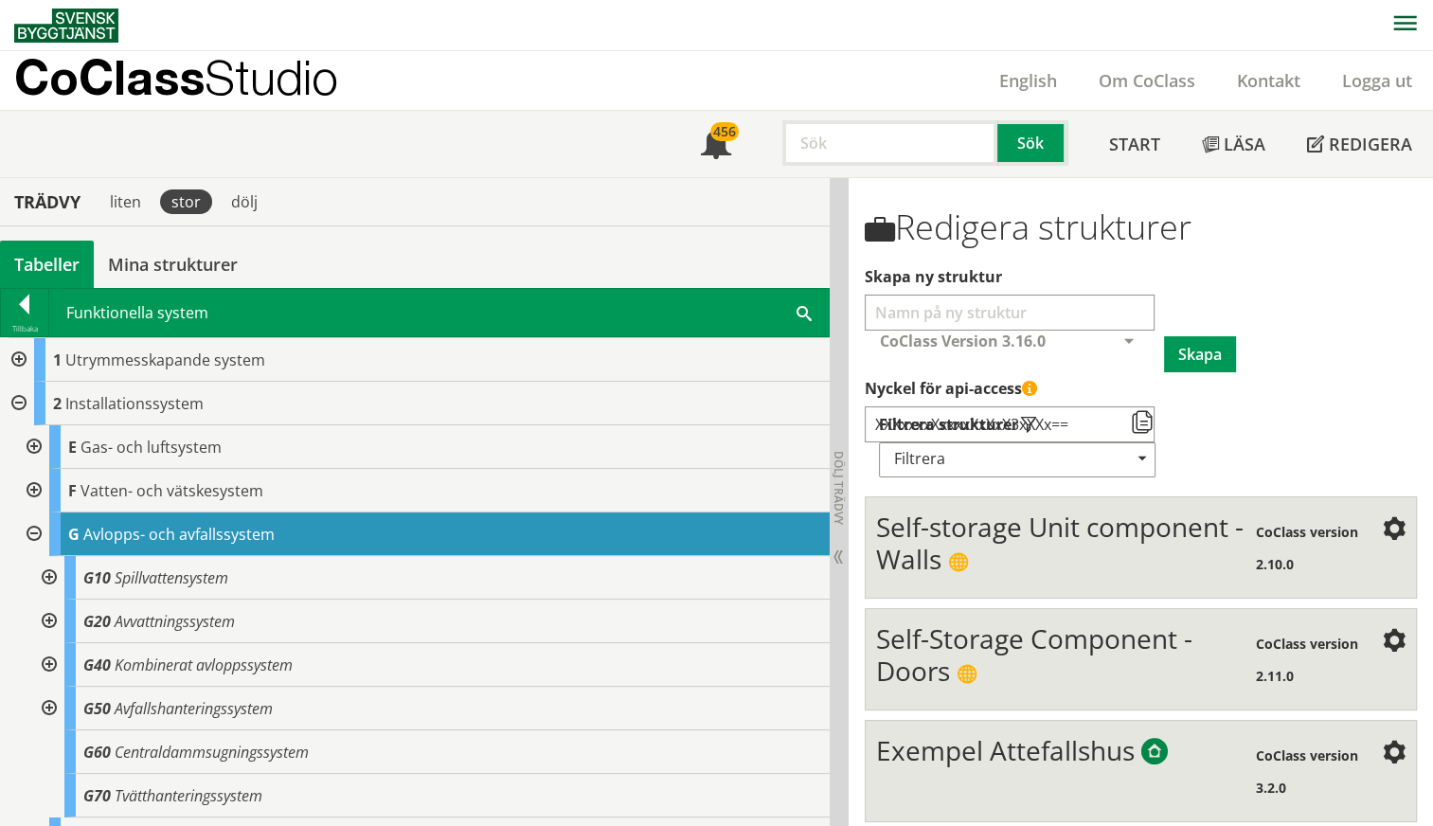
click at [30, 490] on div at bounding box center [32, 491] width 34 height 44
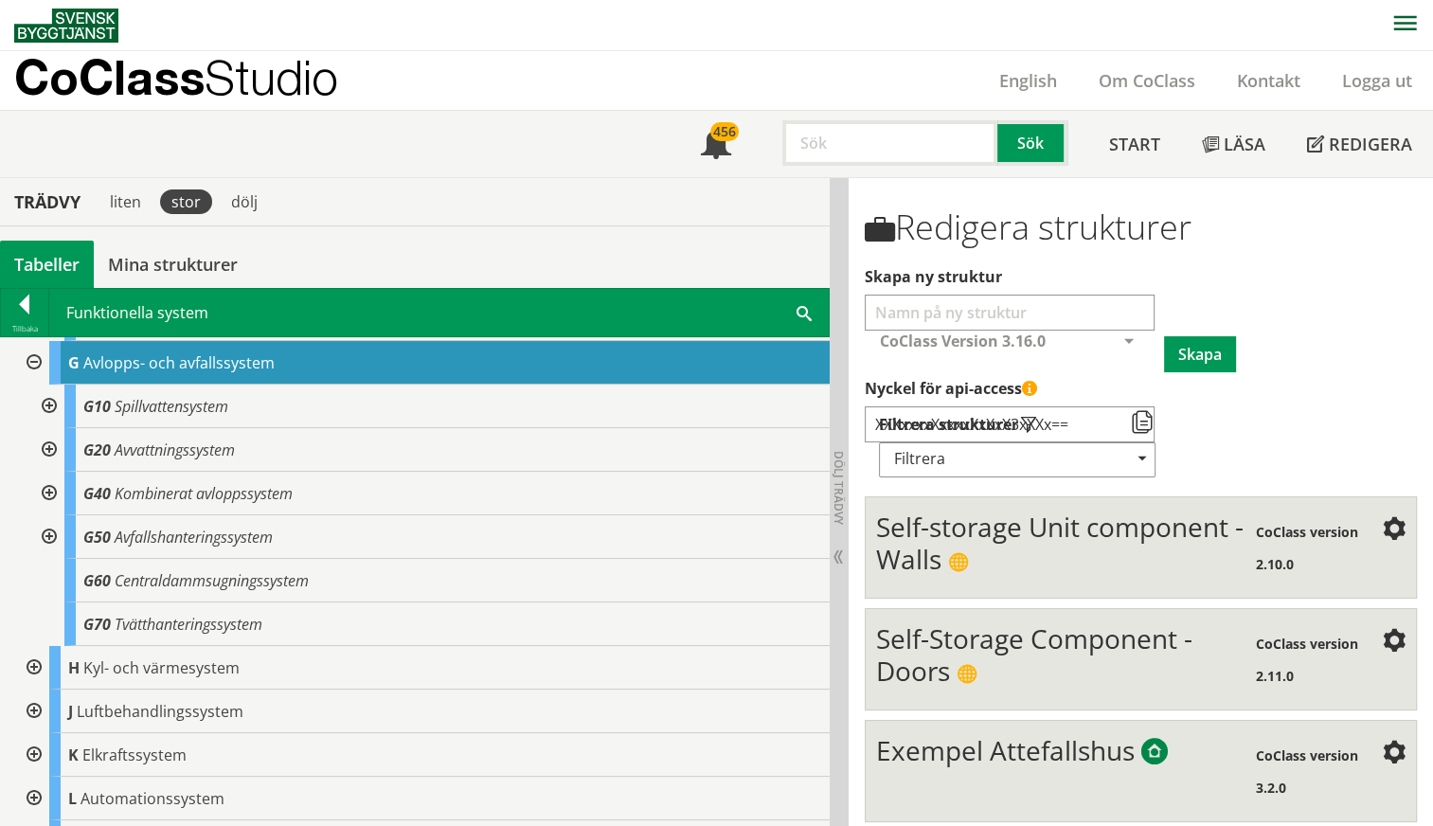
scroll to position [441, 0]
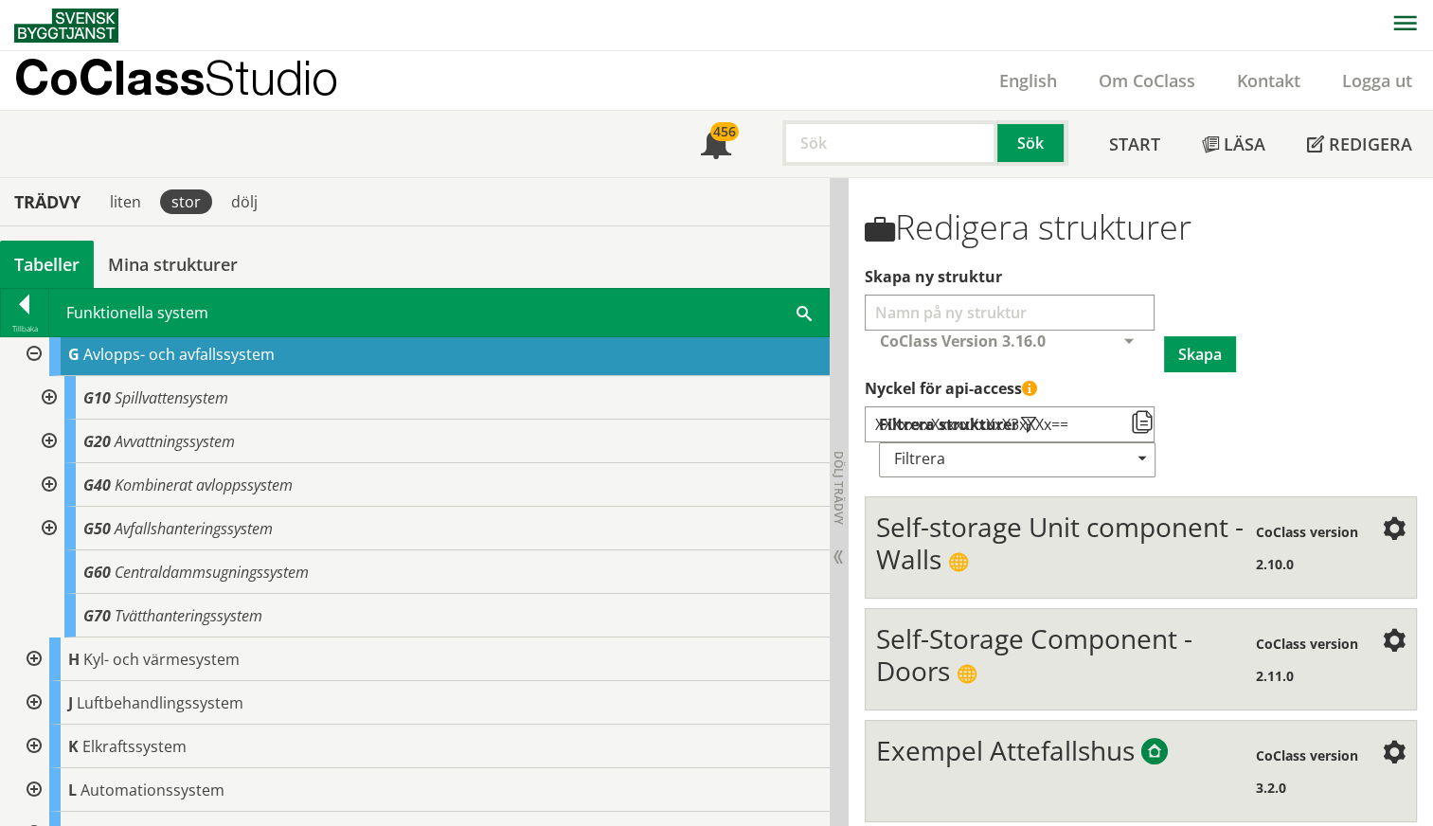
click at [45, 391] on div at bounding box center [47, 398] width 34 height 44
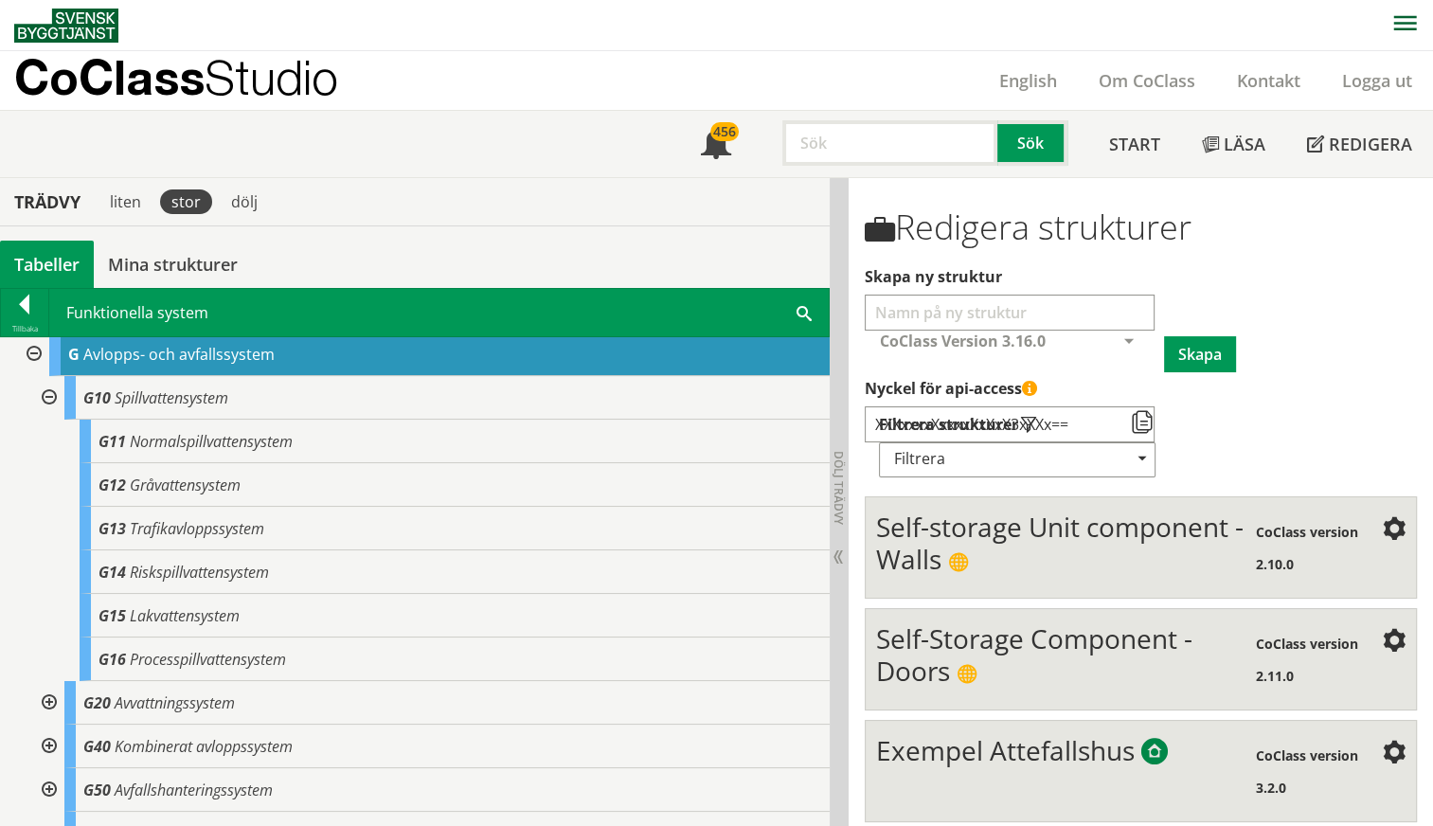
click at [49, 696] on div at bounding box center [47, 703] width 34 height 44
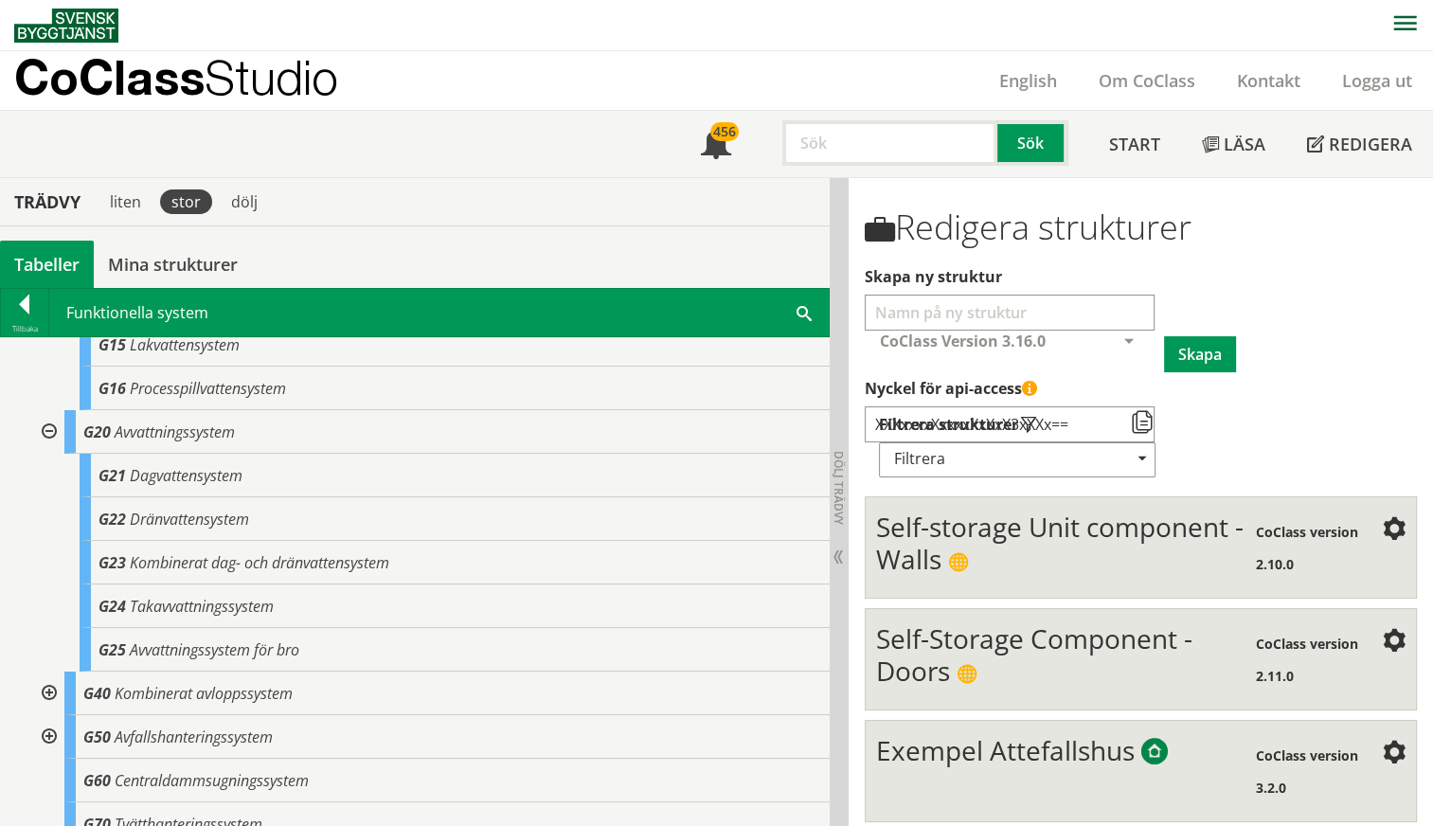
scroll to position [712, 0]
click at [47, 690] on div at bounding box center [47, 693] width 34 height 44
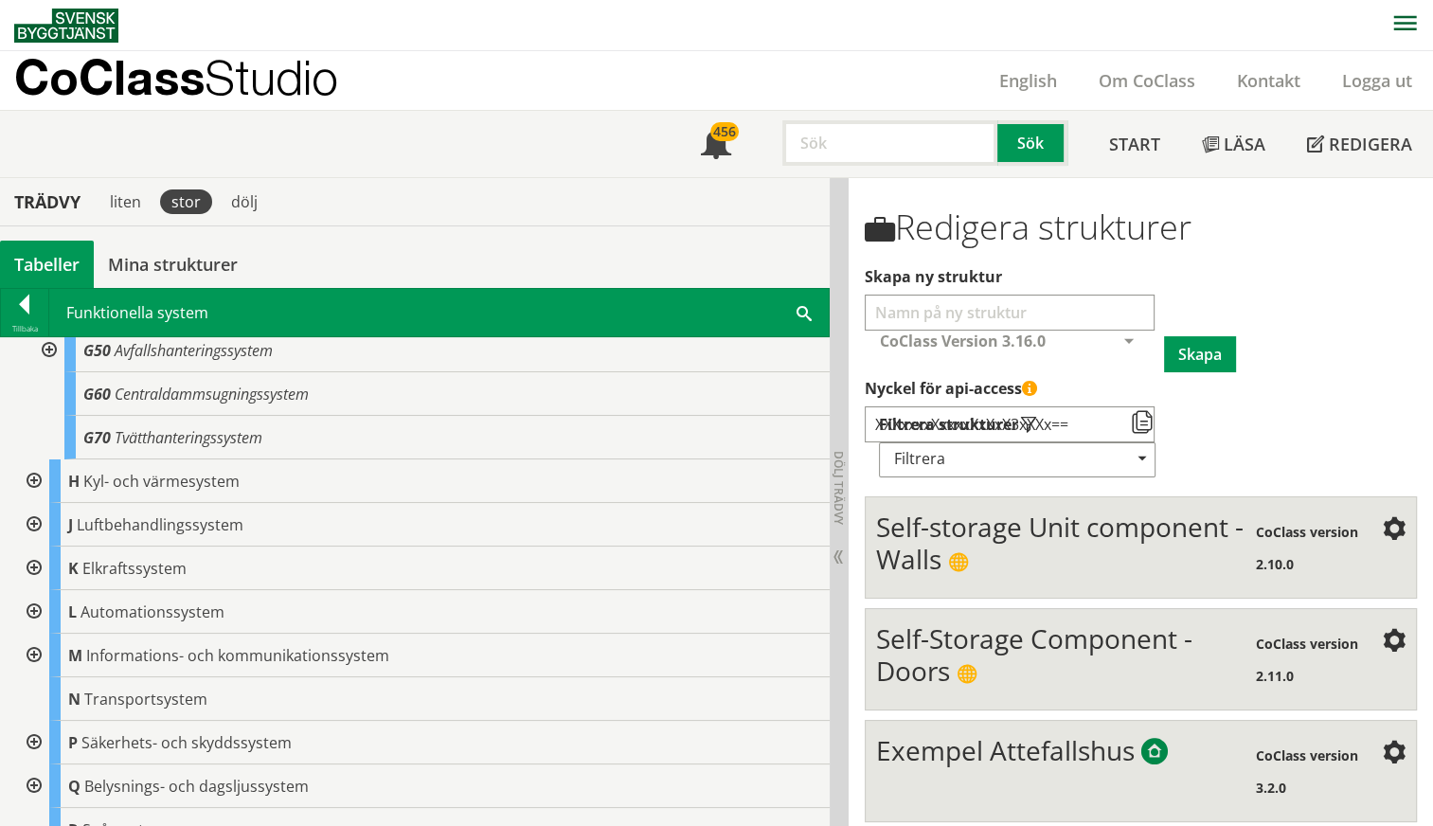
scroll to position [1254, 0]
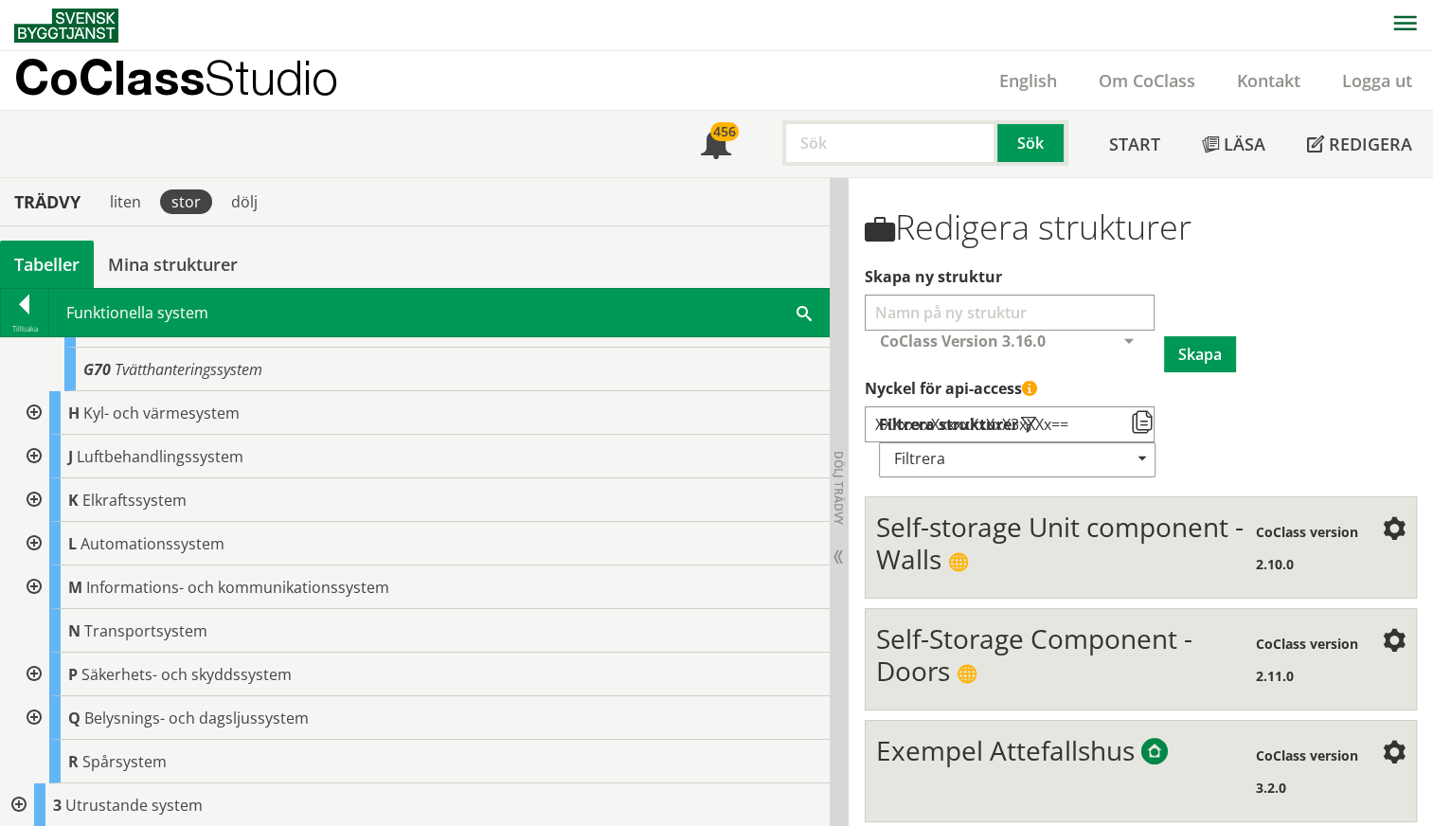
click at [16, 802] on div at bounding box center [17, 805] width 34 height 44
